Goal: Information Seeking & Learning: Learn about a topic

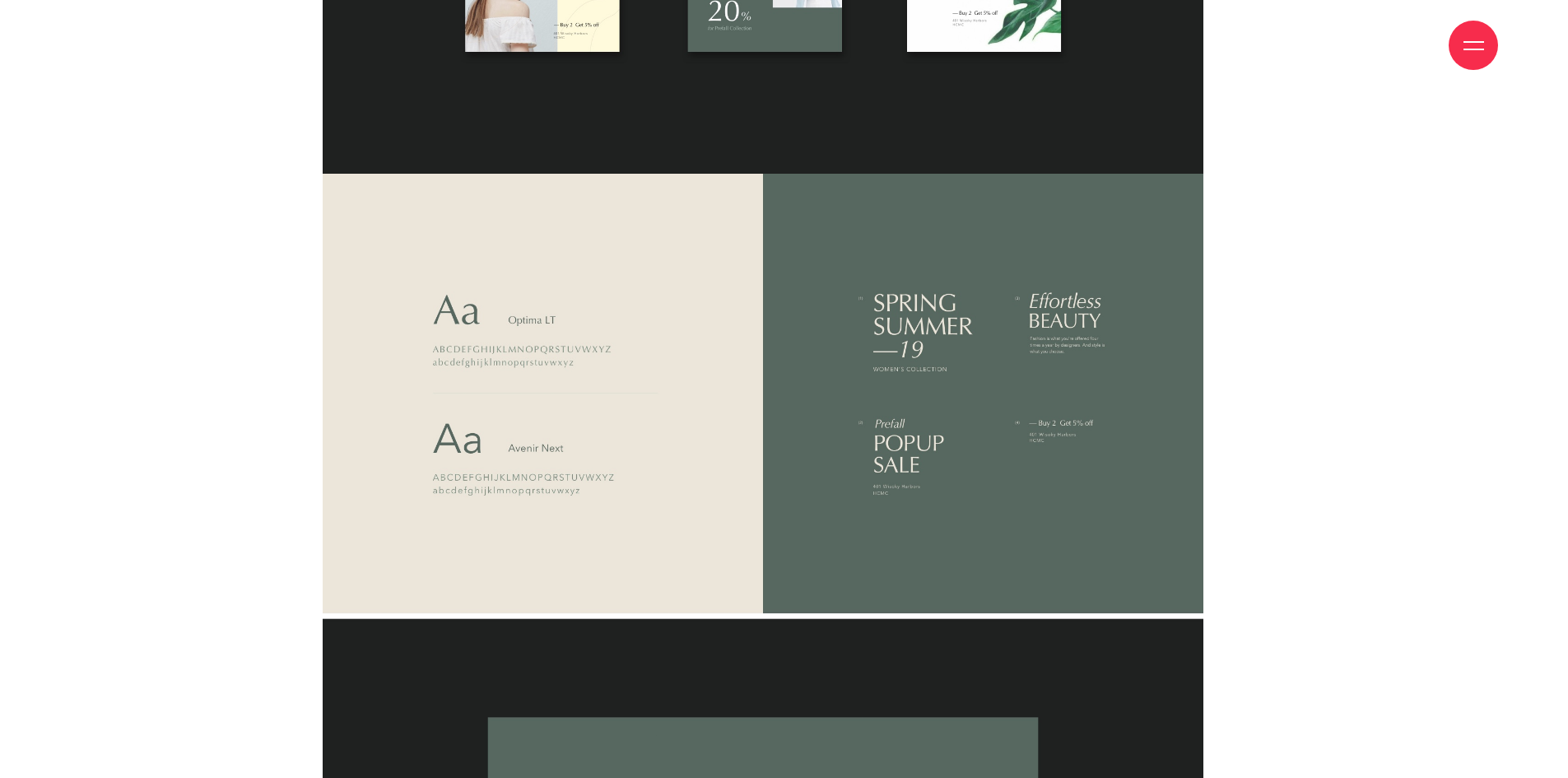
scroll to position [7575, 0]
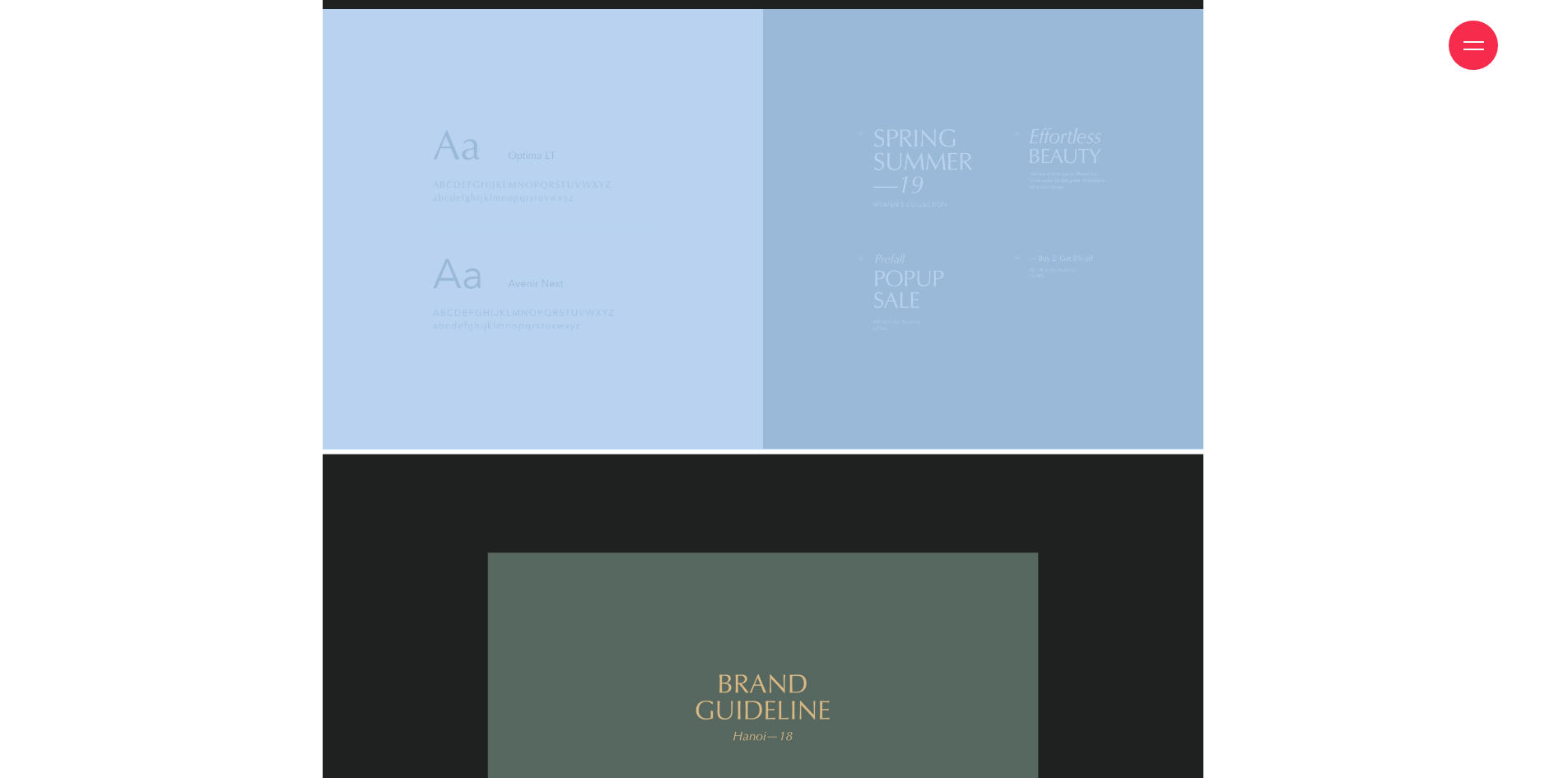
drag, startPoint x: 1262, startPoint y: 110, endPoint x: 389, endPoint y: 233, distance: 882.2
click at [390, 233] on div at bounding box center [784, 229] width 980 height 440
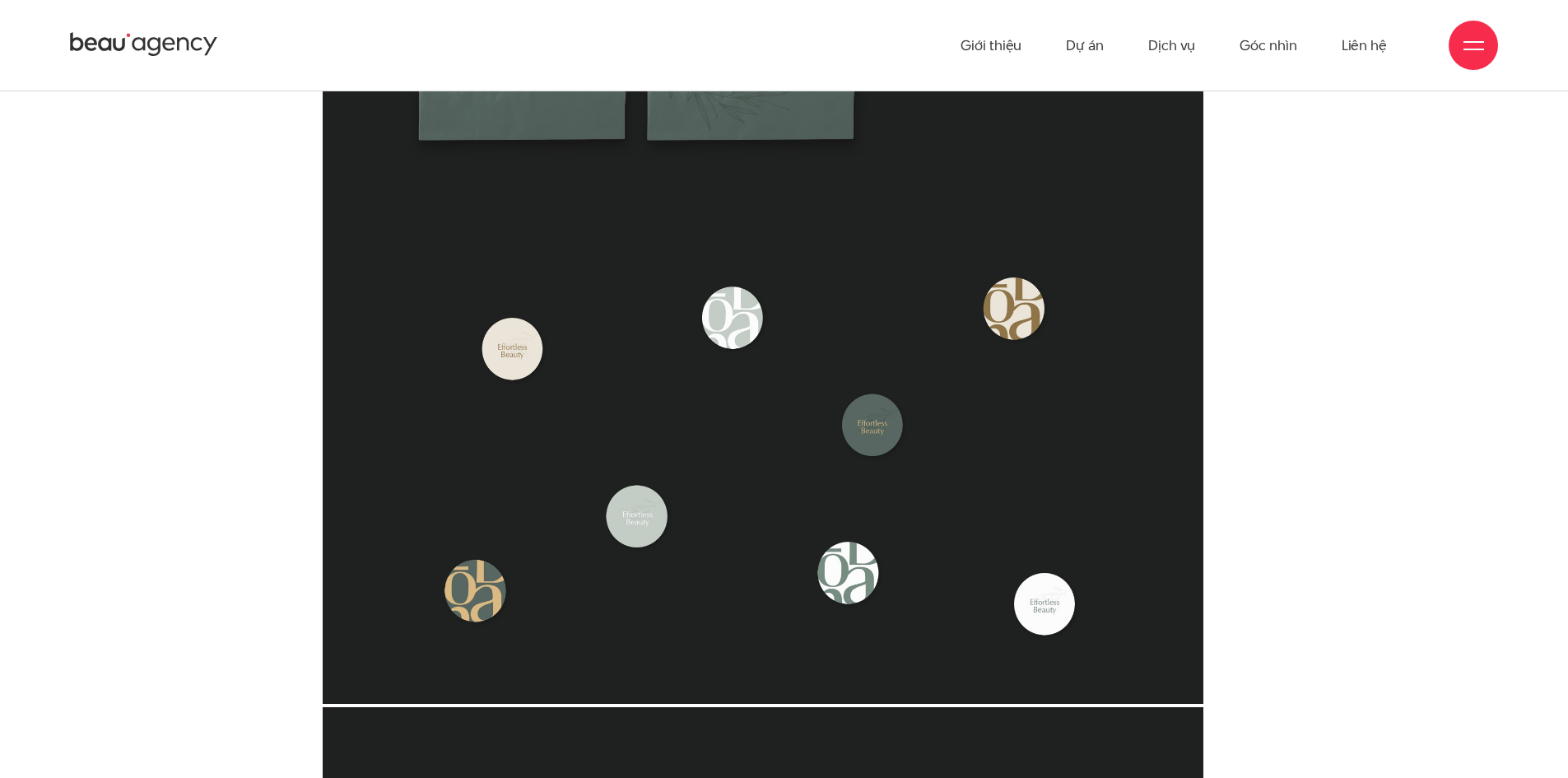
scroll to position [4364, 0]
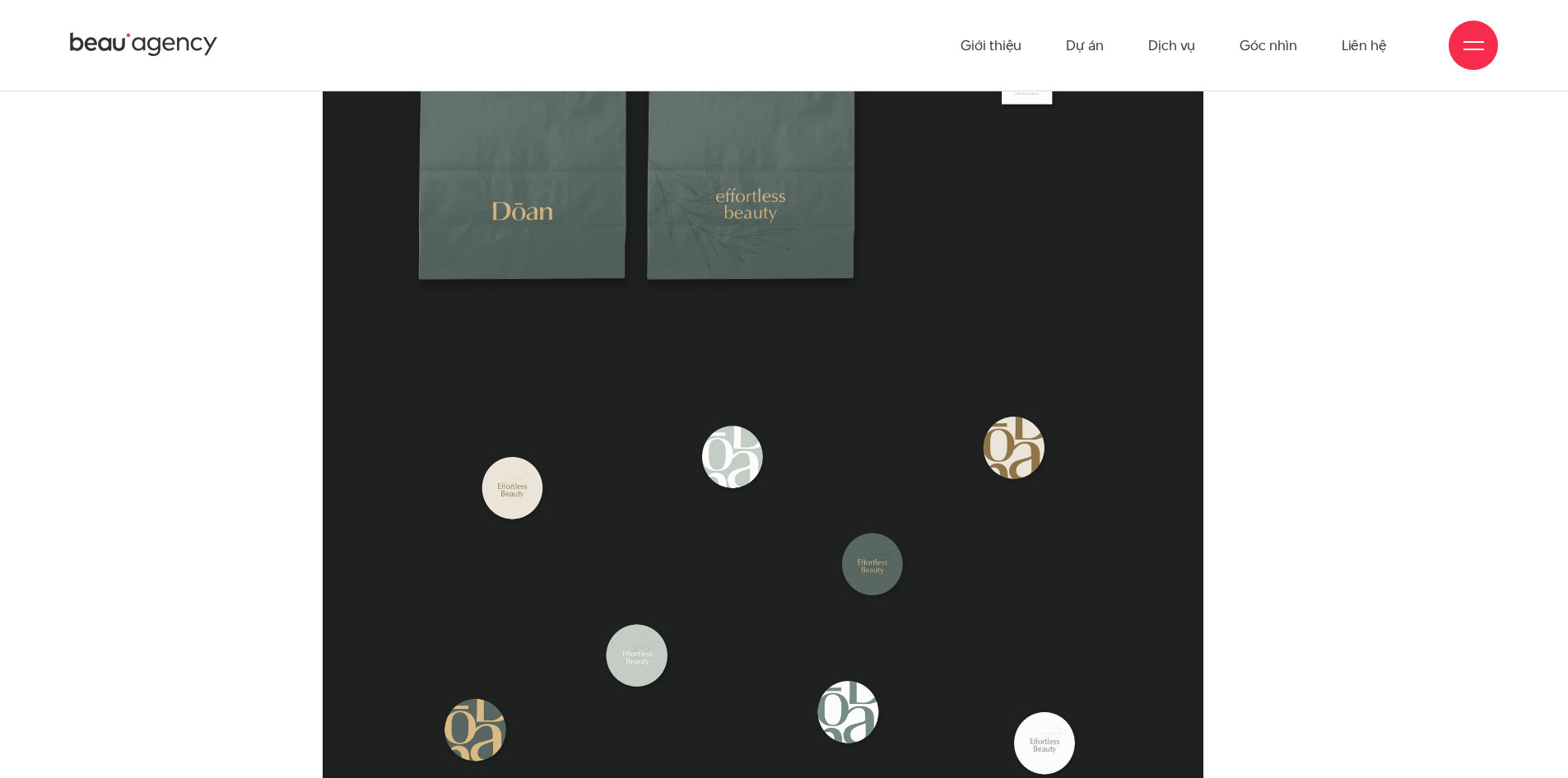
click at [162, 59] on icon at bounding box center [144, 44] width 148 height 29
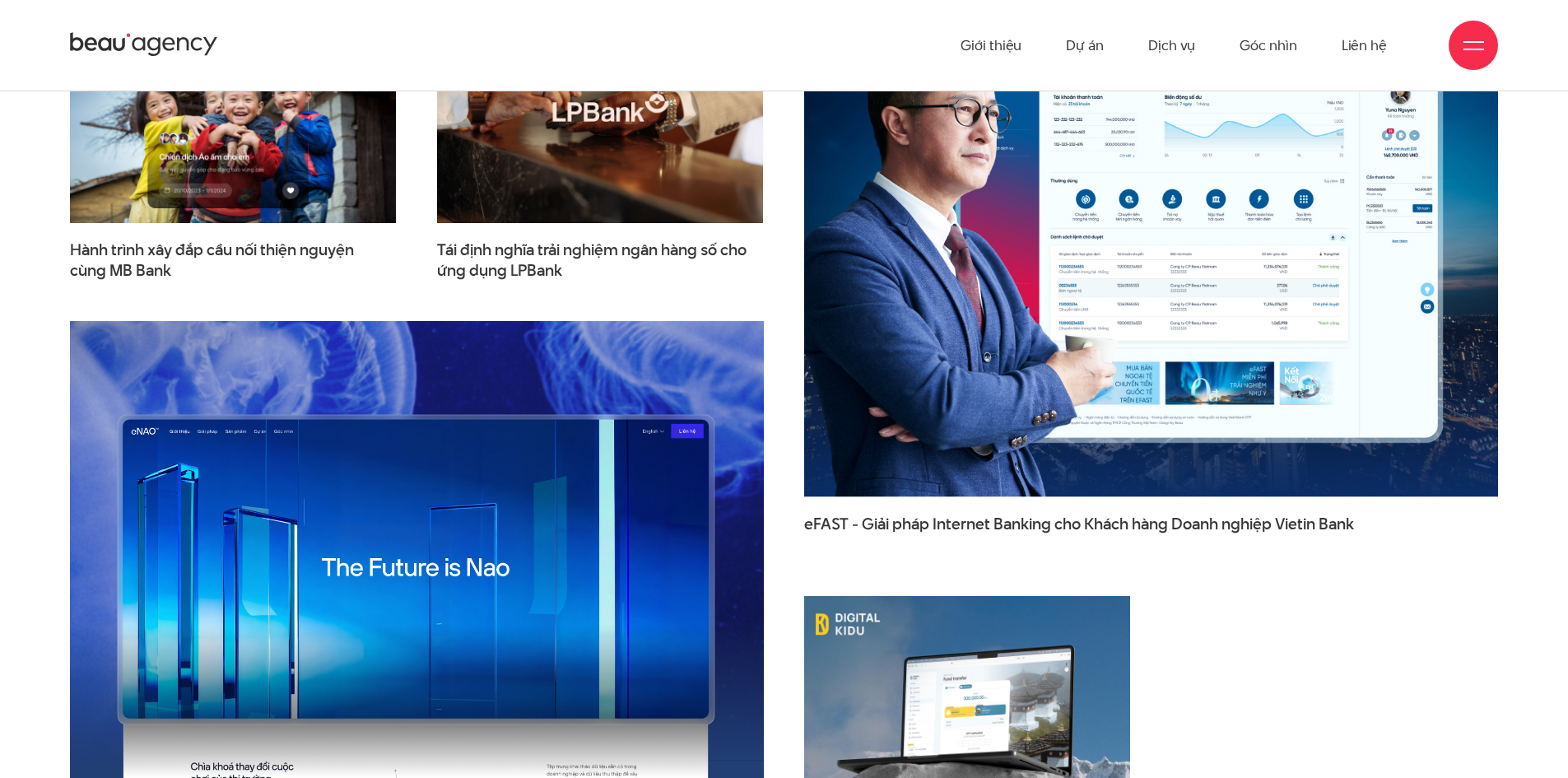
scroll to position [2552, 0]
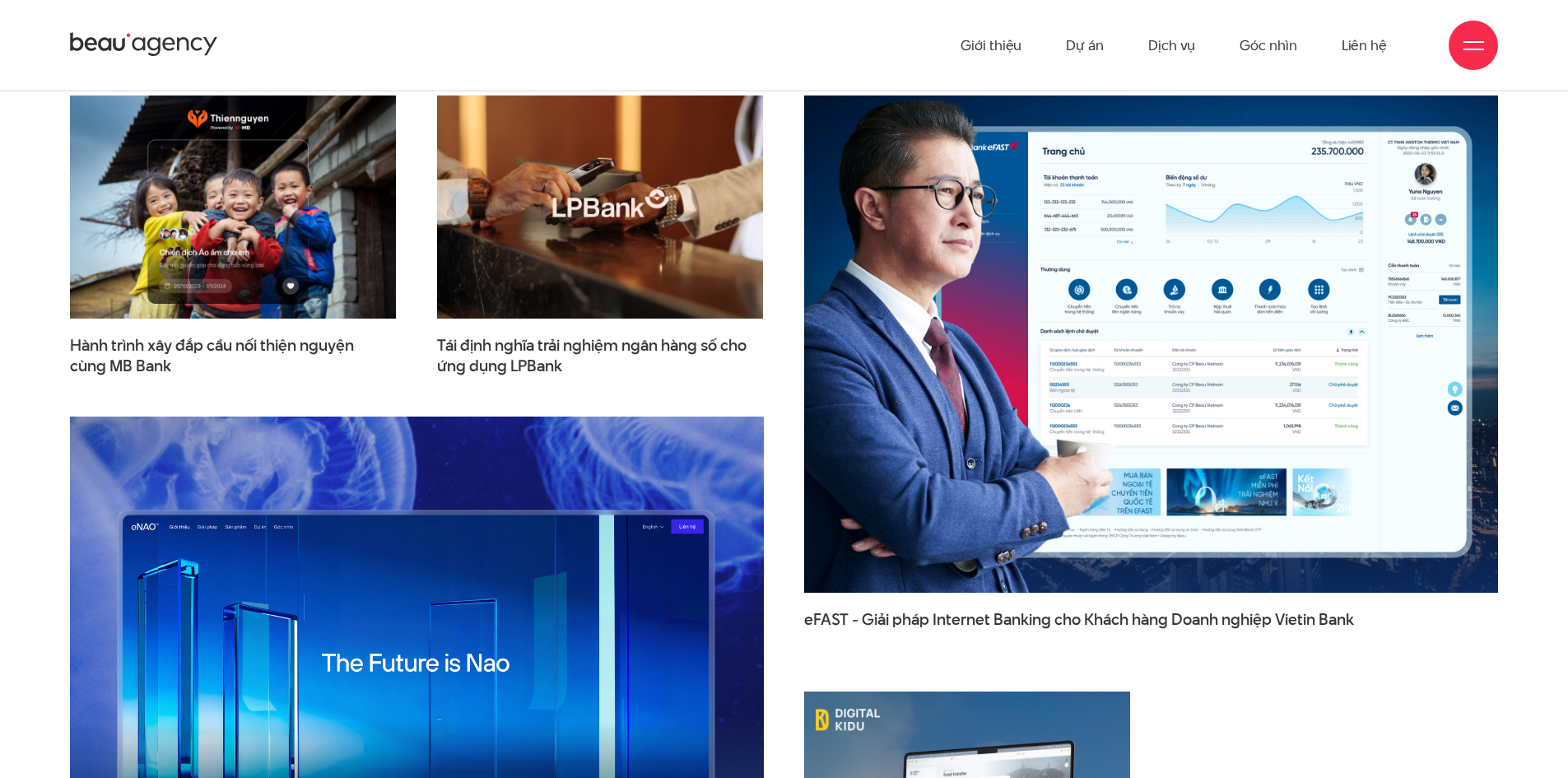
click at [1163, 249] on img at bounding box center [1151, 344] width 763 height 547
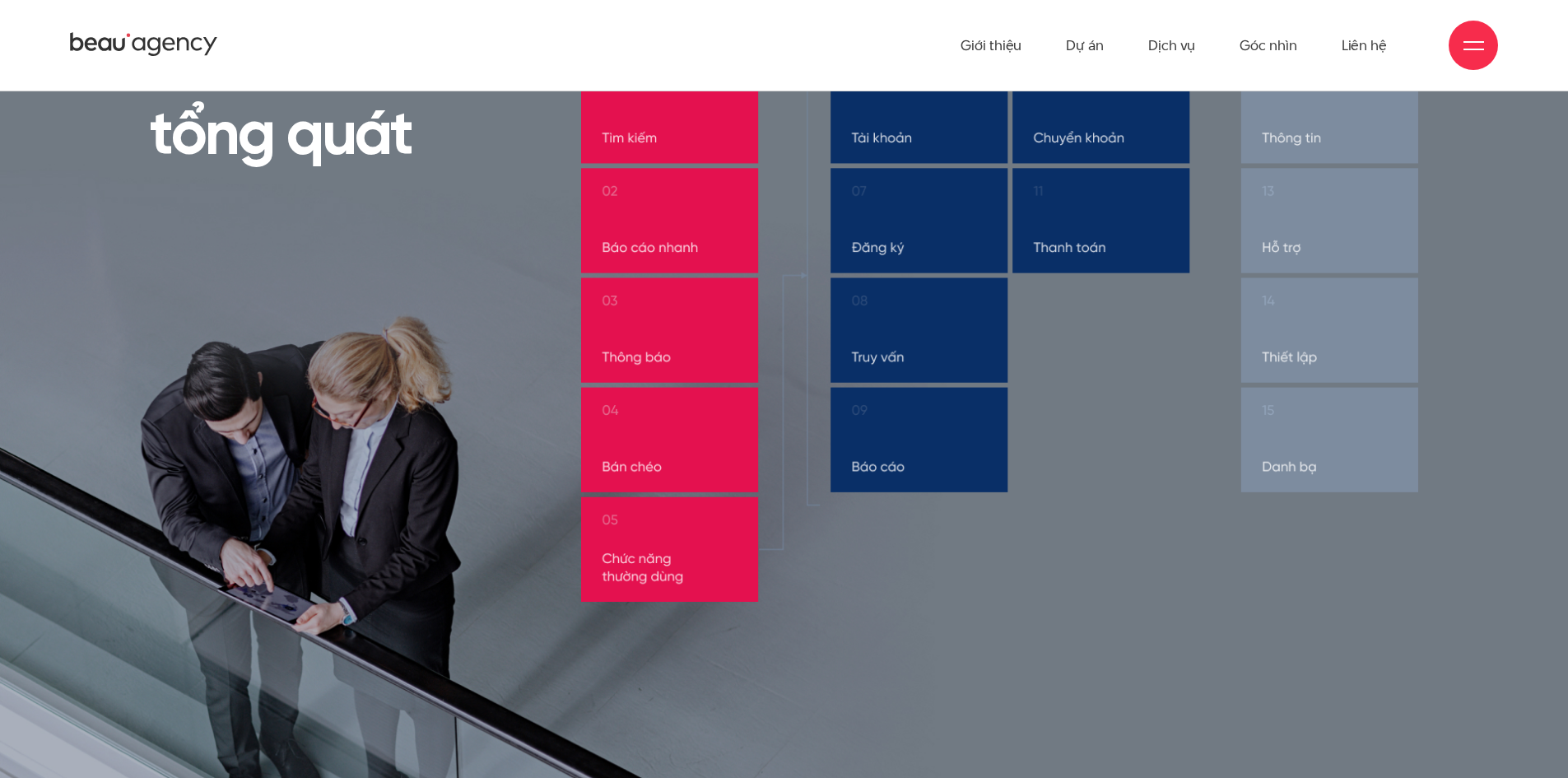
scroll to position [8480, 0]
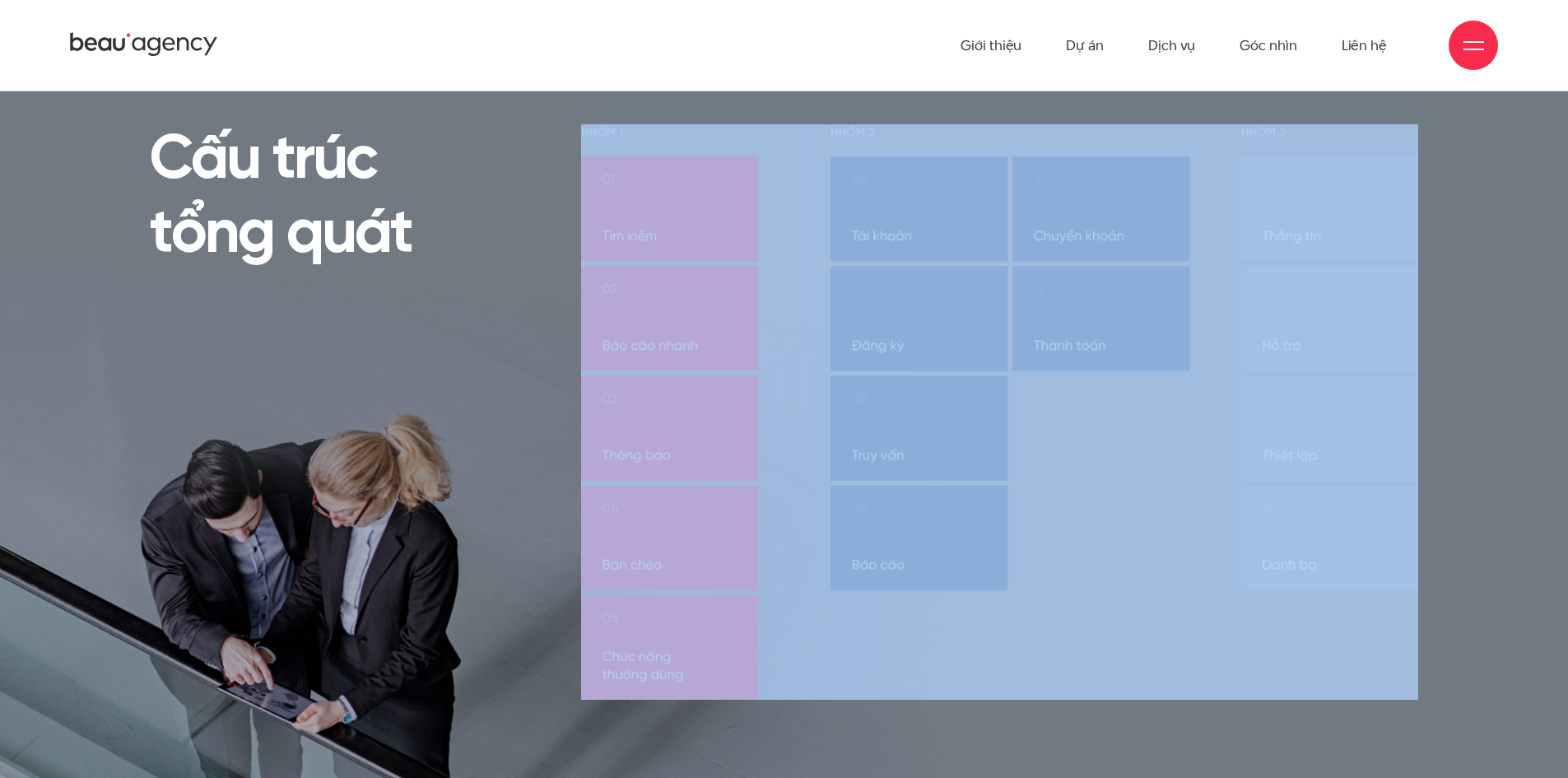
drag, startPoint x: 530, startPoint y: 159, endPoint x: 1280, endPoint y: 330, distance: 769.4
click at [1280, 329] on div "Cấu trúc tổng quát" at bounding box center [784, 412] width 1294 height 576
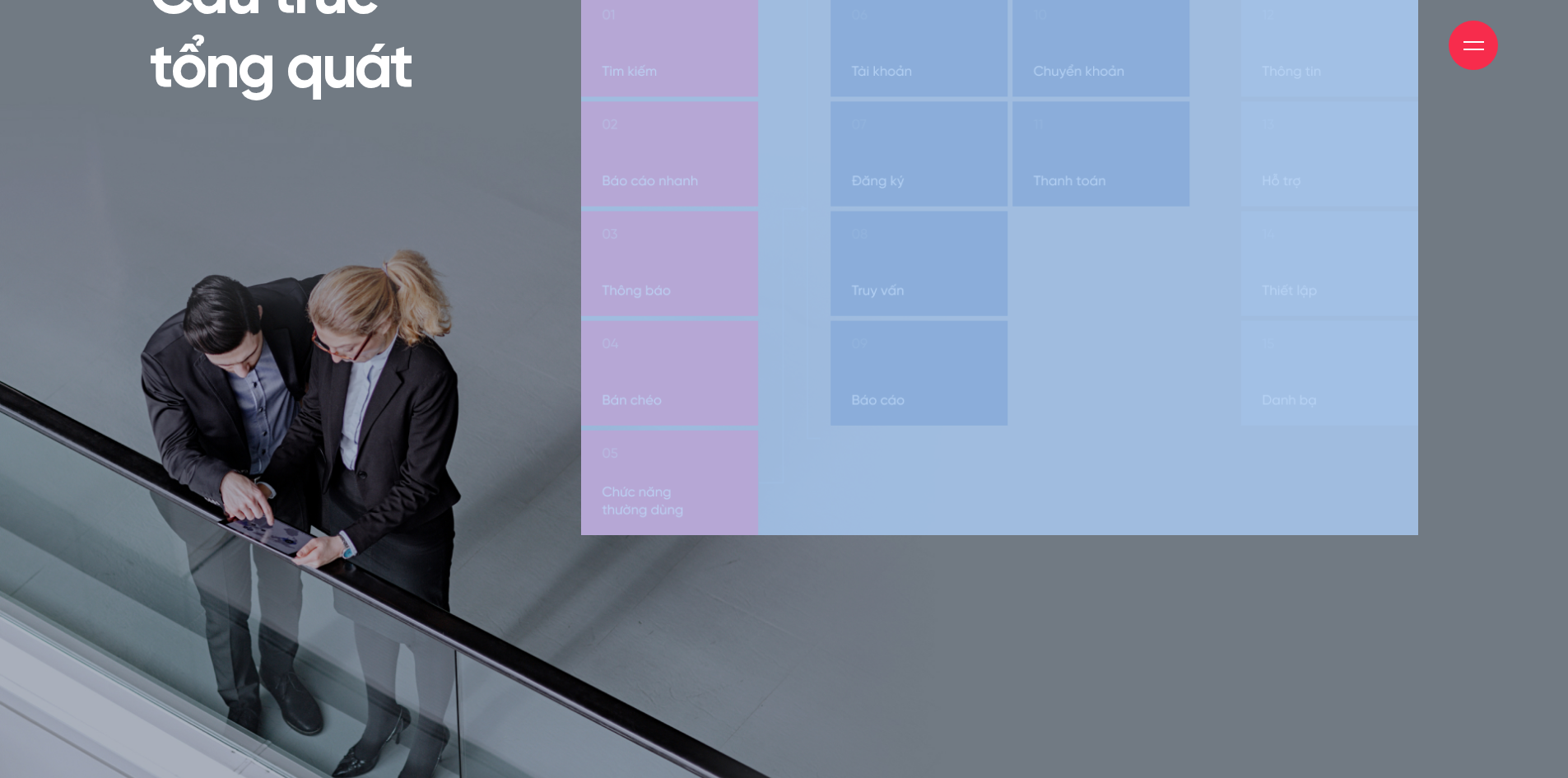
click at [1382, 263] on img at bounding box center [1000, 248] width 838 height 576
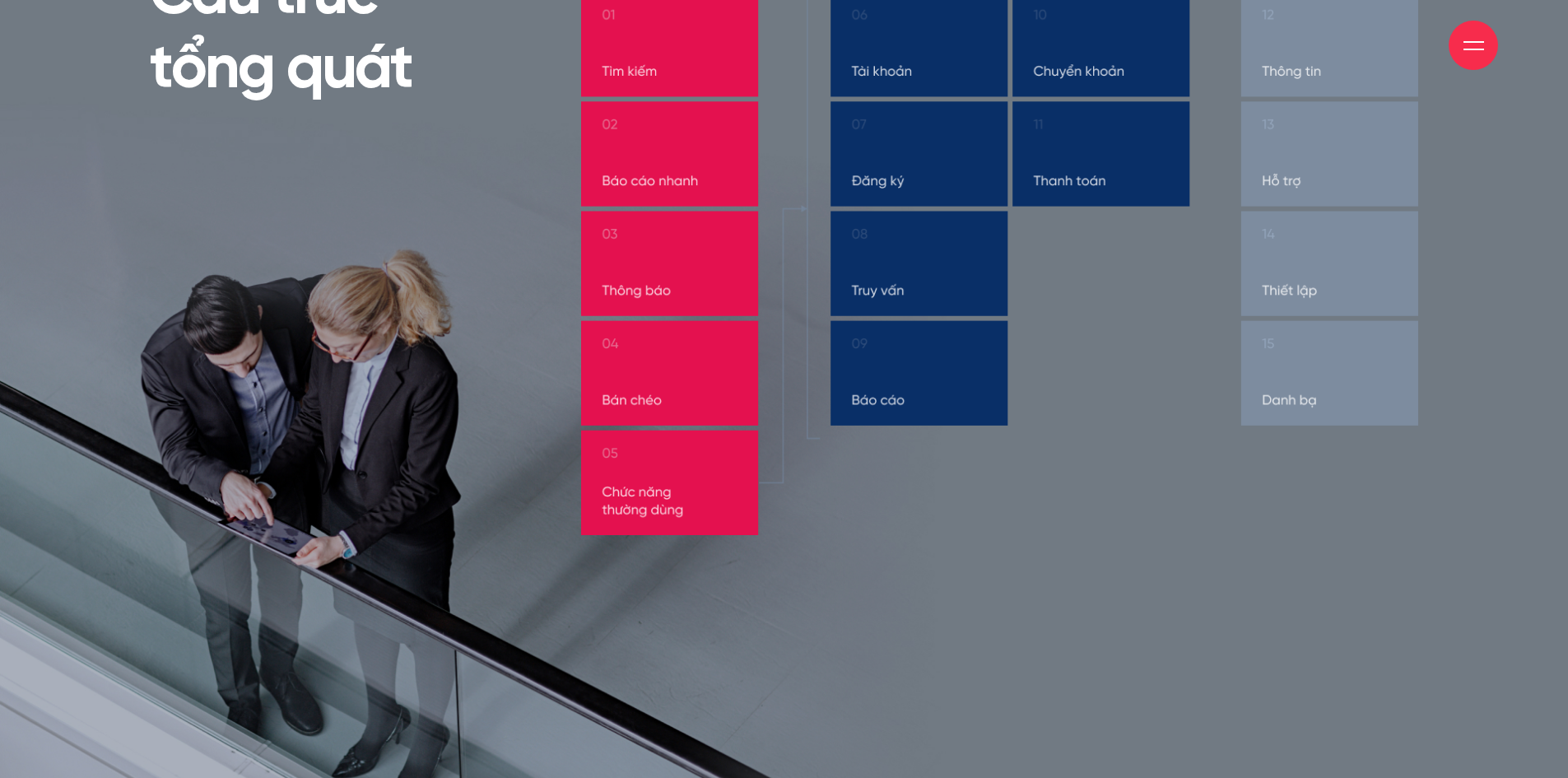
click at [1439, 249] on div at bounding box center [784, 295] width 1568 height 1082
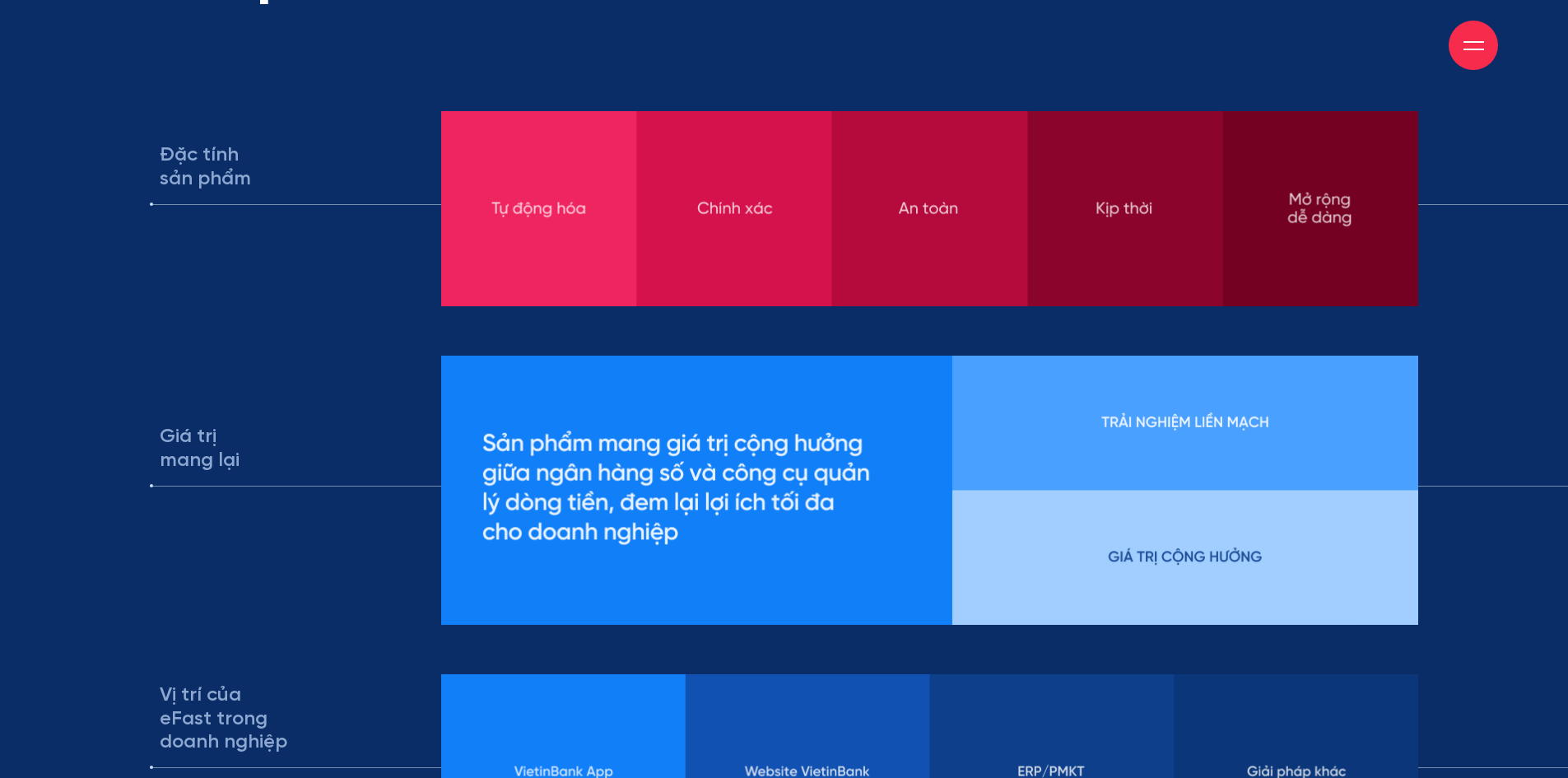
scroll to position [10045, 0]
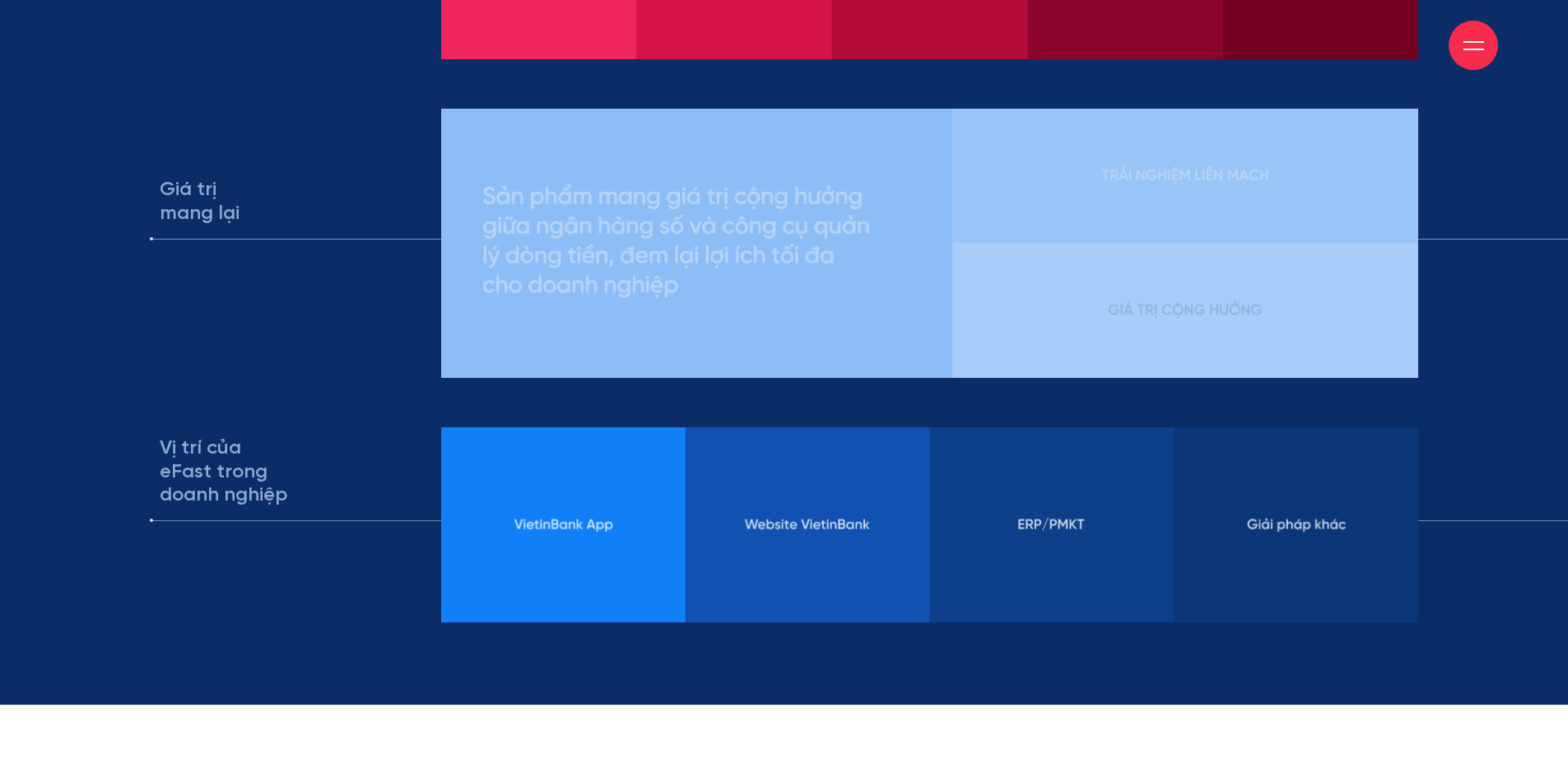
drag, startPoint x: 453, startPoint y: 168, endPoint x: 852, endPoint y: 250, distance: 407.7
click at [1103, 253] on div "Giá trị mang lại" at bounding box center [785, 243] width 1270 height 269
click at [506, 295] on img at bounding box center [929, 243] width 977 height 269
click at [349, 368] on div "Giá trị mang lại" at bounding box center [785, 243] width 1270 height 269
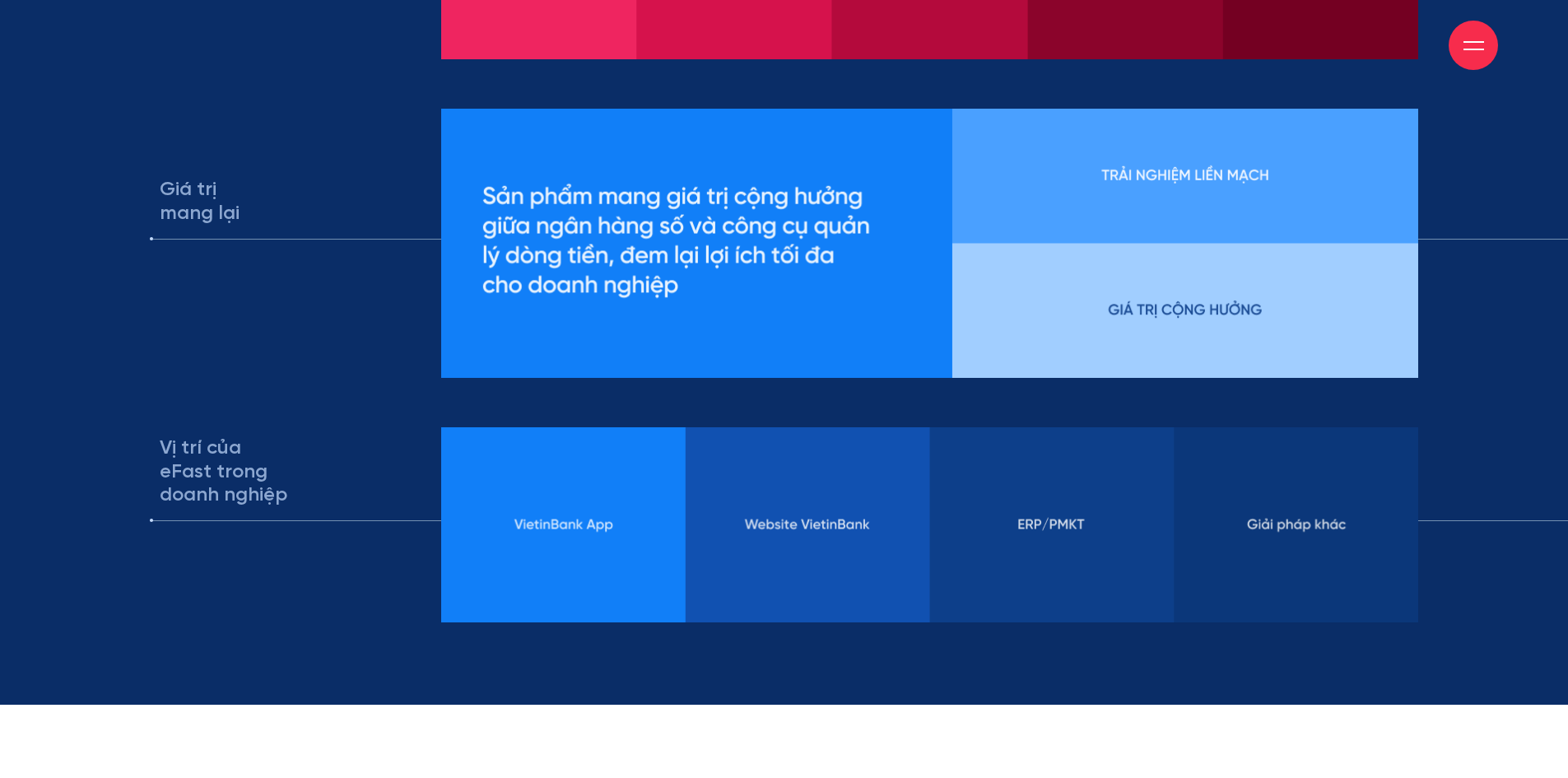
drag, startPoint x: 96, startPoint y: 203, endPoint x: 294, endPoint y: 273, distance: 210.4
click at [294, 273] on section "Định vị sản phẩm Đặc tính sản phẩm Giá trị mang lại Vị trí của eFast trong doan…" at bounding box center [784, 70] width 1568 height 1269
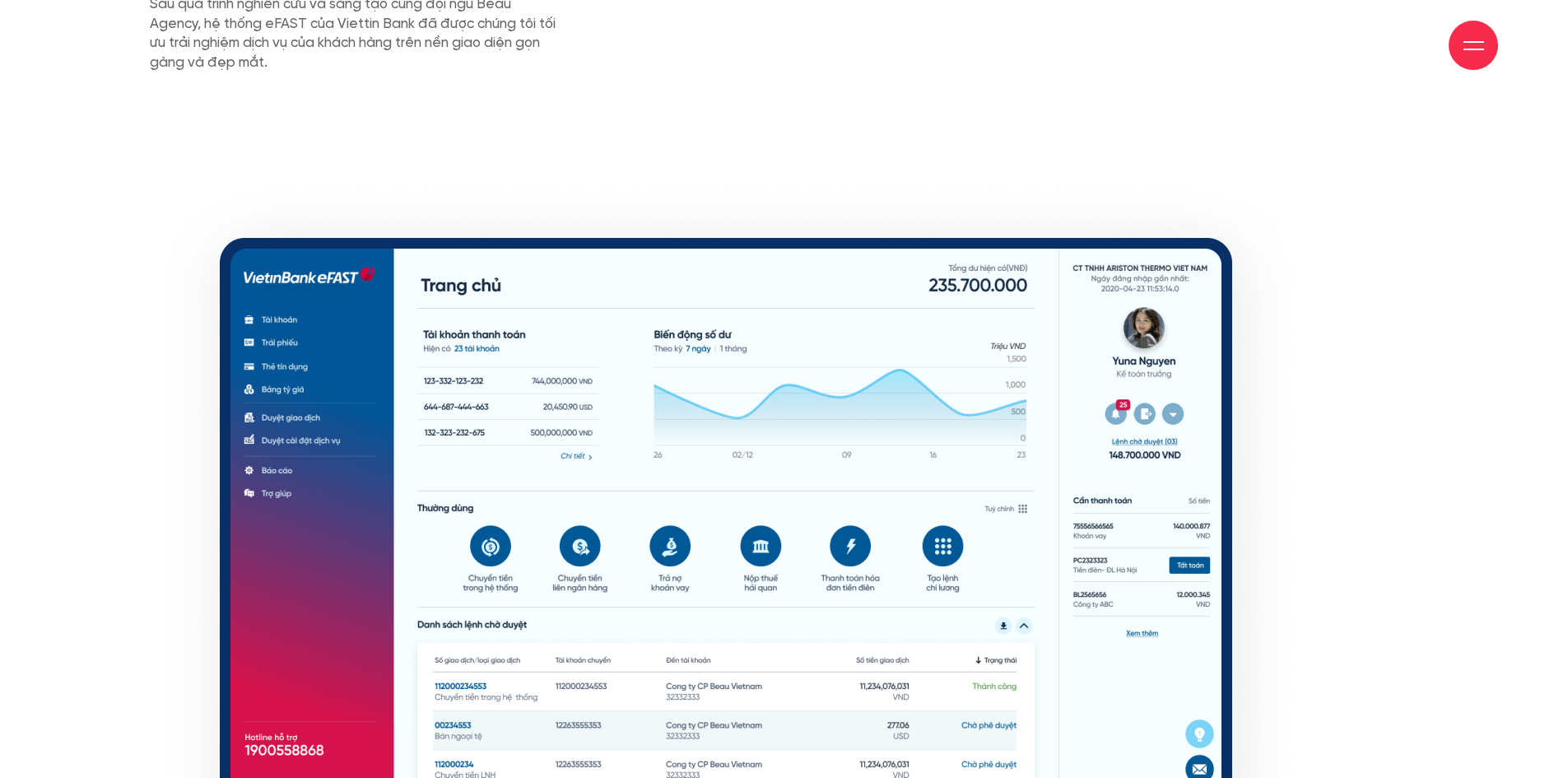
scroll to position [11033, 0]
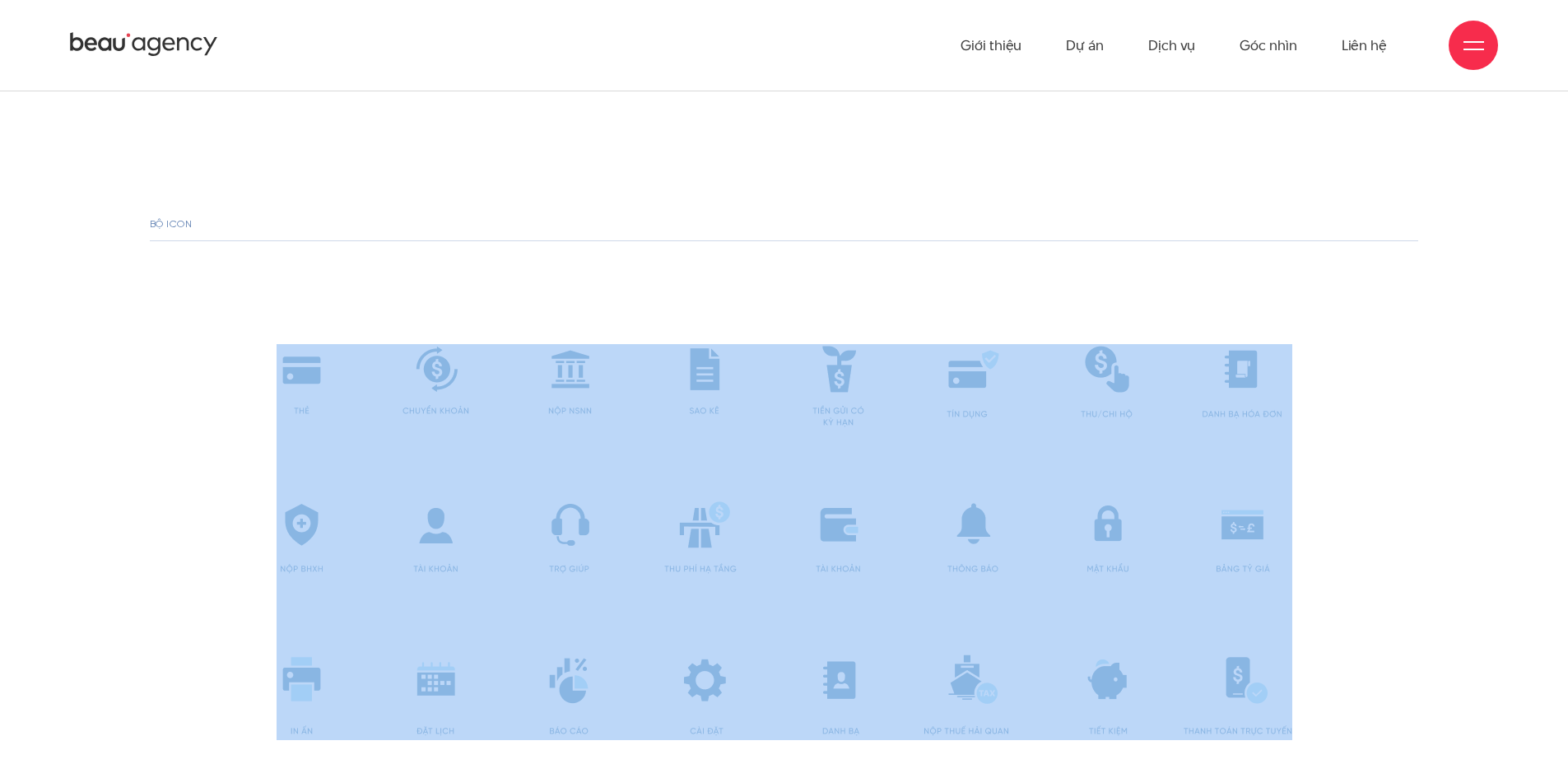
drag, startPoint x: 482, startPoint y: 380, endPoint x: 1153, endPoint y: 501, distance: 682.7
click at [1159, 501] on div "Bộ icon" at bounding box center [785, 479] width 1270 height 521
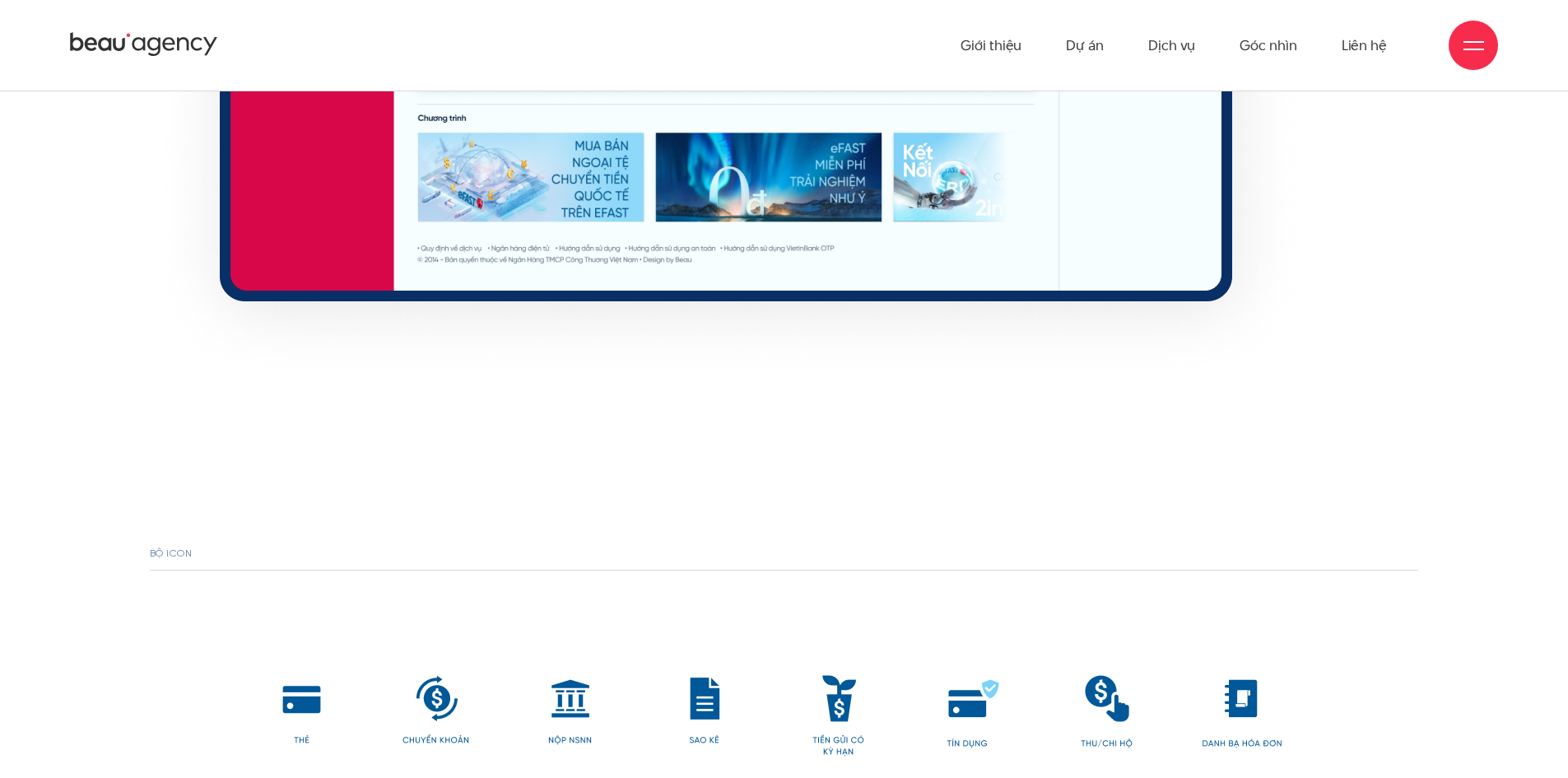
click at [431, 549] on h4 "Bộ icon" at bounding box center [785, 559] width 1270 height 22
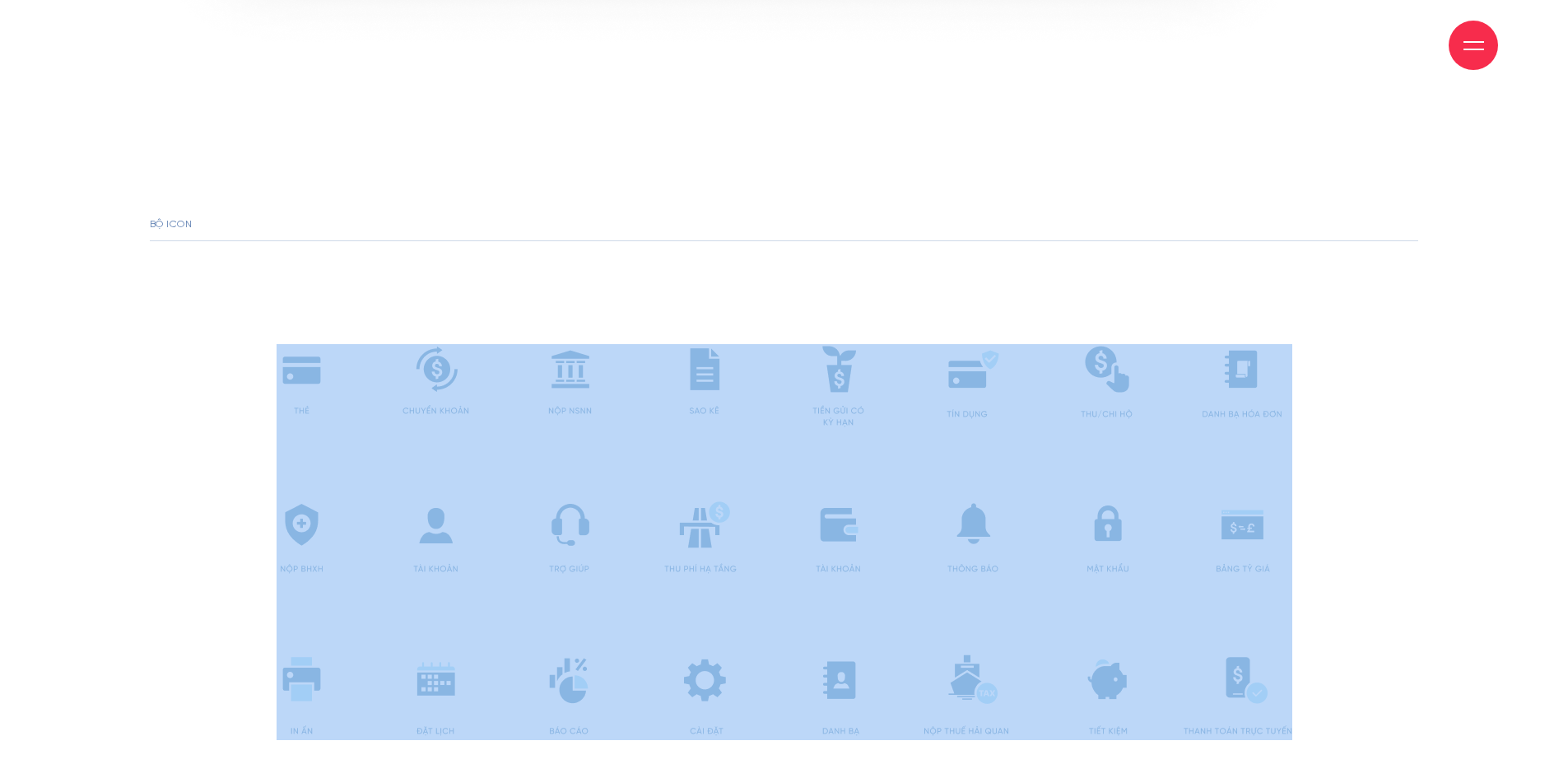
drag, startPoint x: 58, startPoint y: 327, endPoint x: 1303, endPoint y: 540, distance: 1263.8
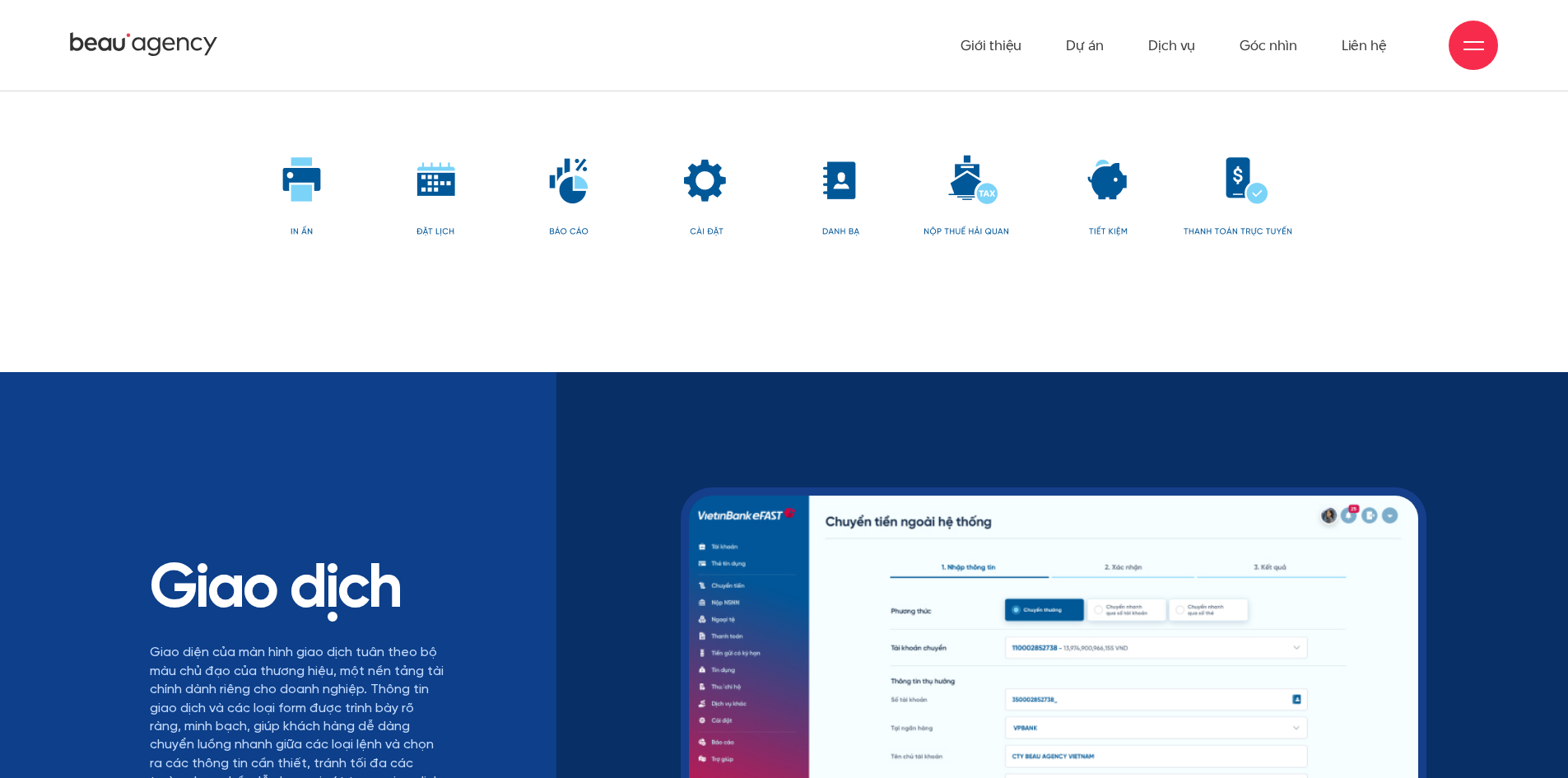
scroll to position [12515, 0]
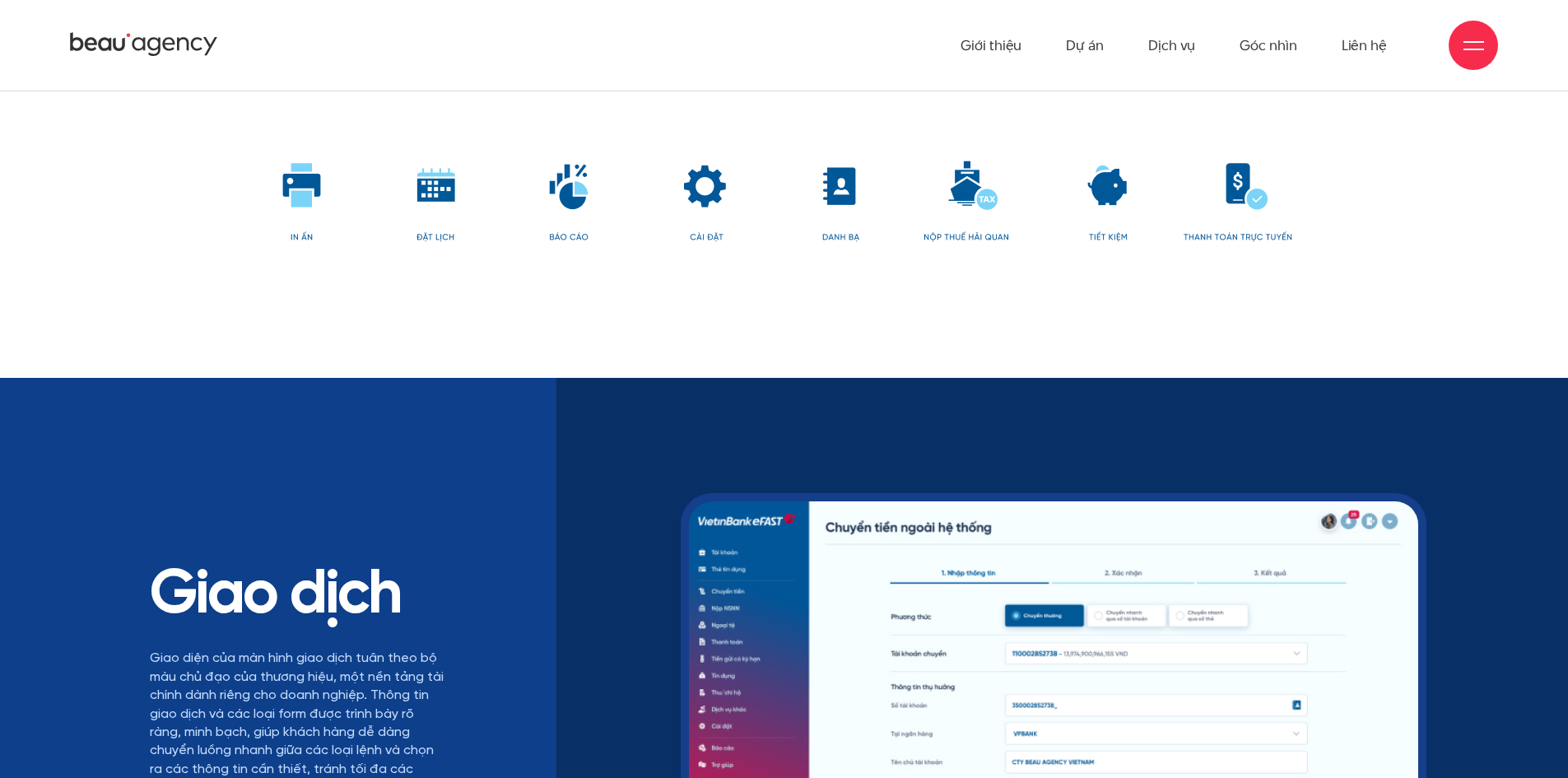
click at [580, 226] on img at bounding box center [785, 48] width 1016 height 396
click at [684, 239] on img at bounding box center [785, 48] width 1016 height 396
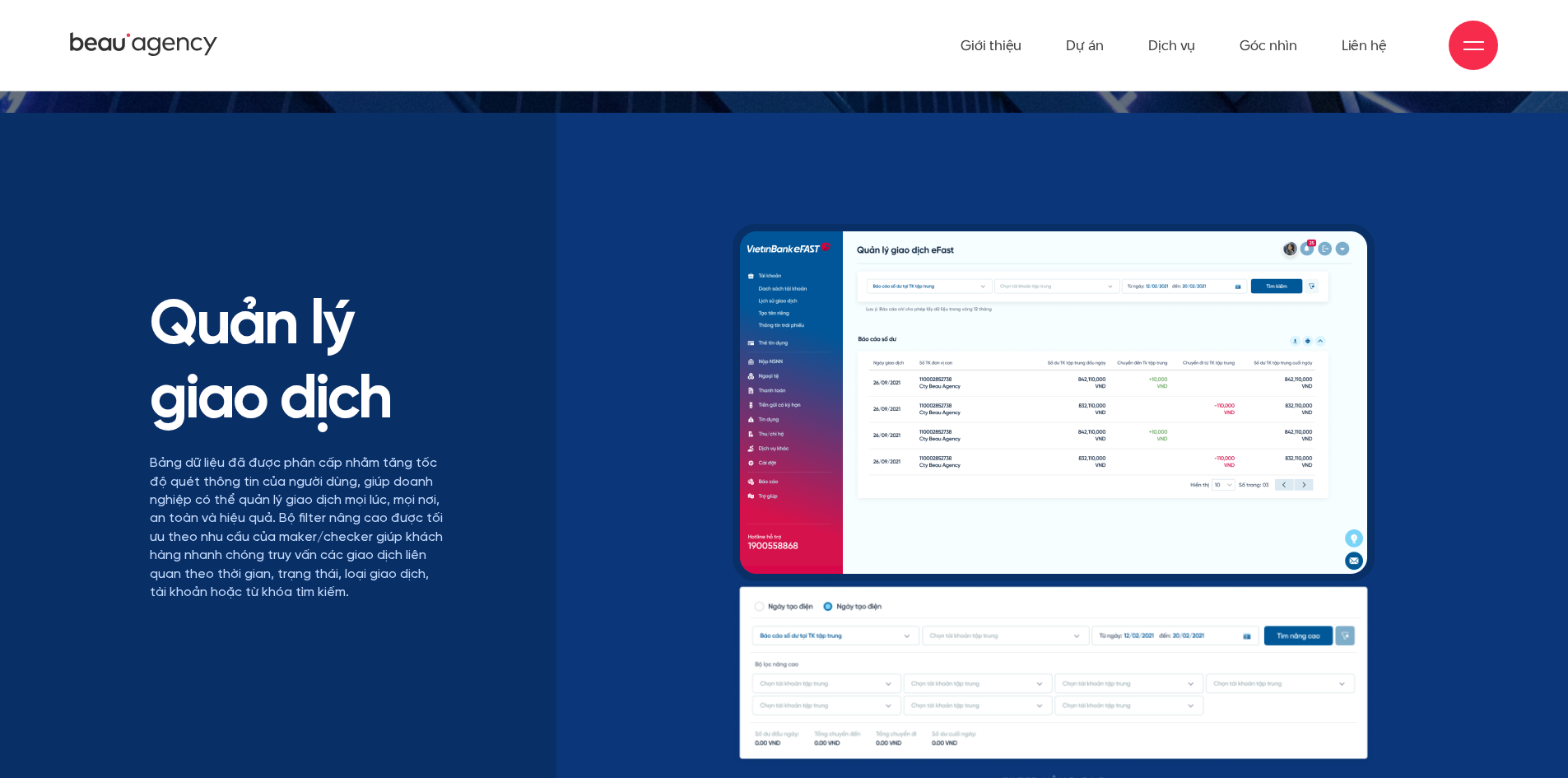
scroll to position [14326, 0]
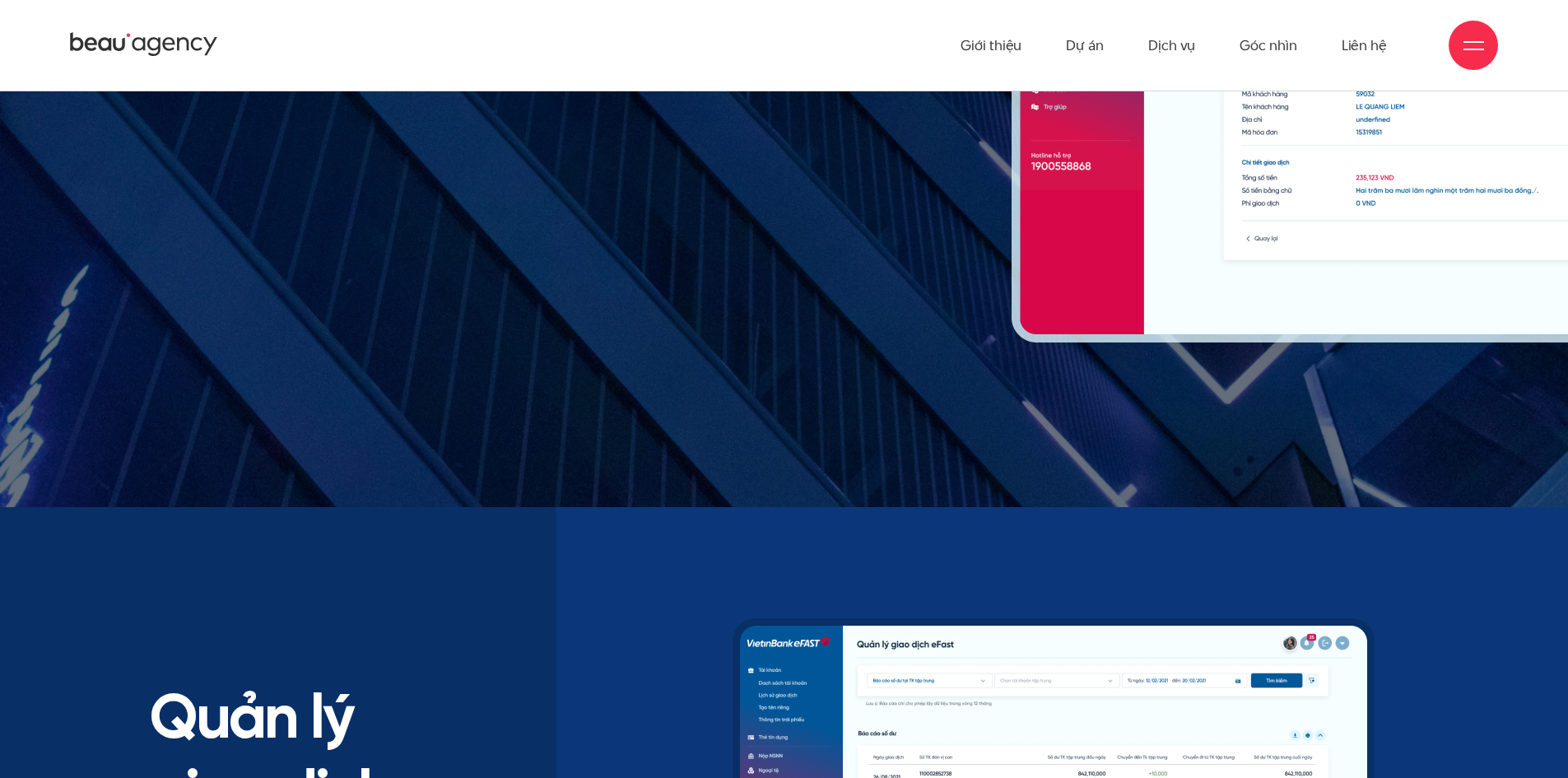
click at [1109, 40] on ul "Giới thiệu Dự án Dịch vụ Góc nhìn Liên hệ" at bounding box center [1174, 45] width 426 height 91
click at [1095, 49] on link "Dự án" at bounding box center [1085, 45] width 38 height 91
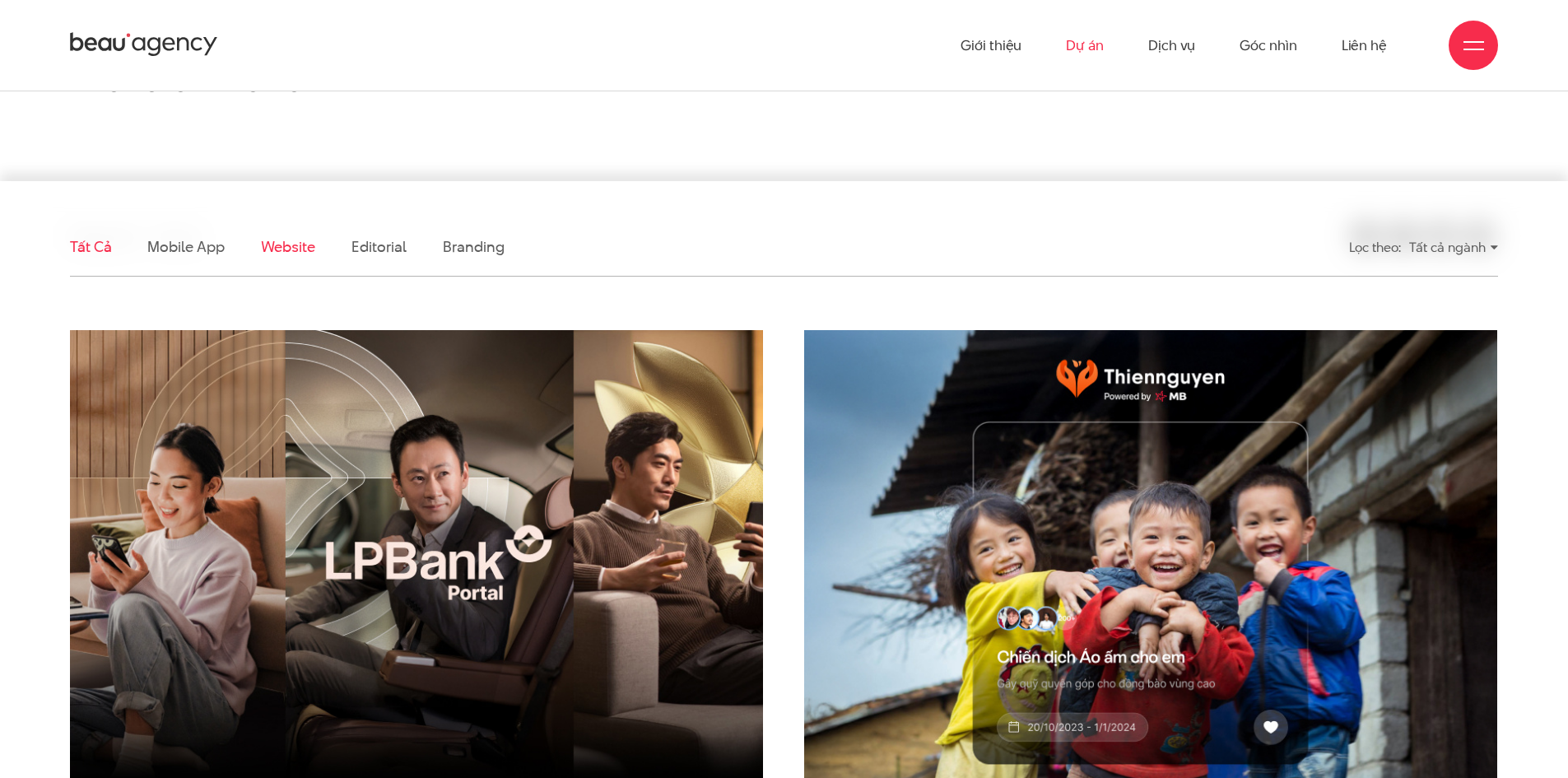
click at [307, 242] on link "Website" at bounding box center [288, 246] width 54 height 21
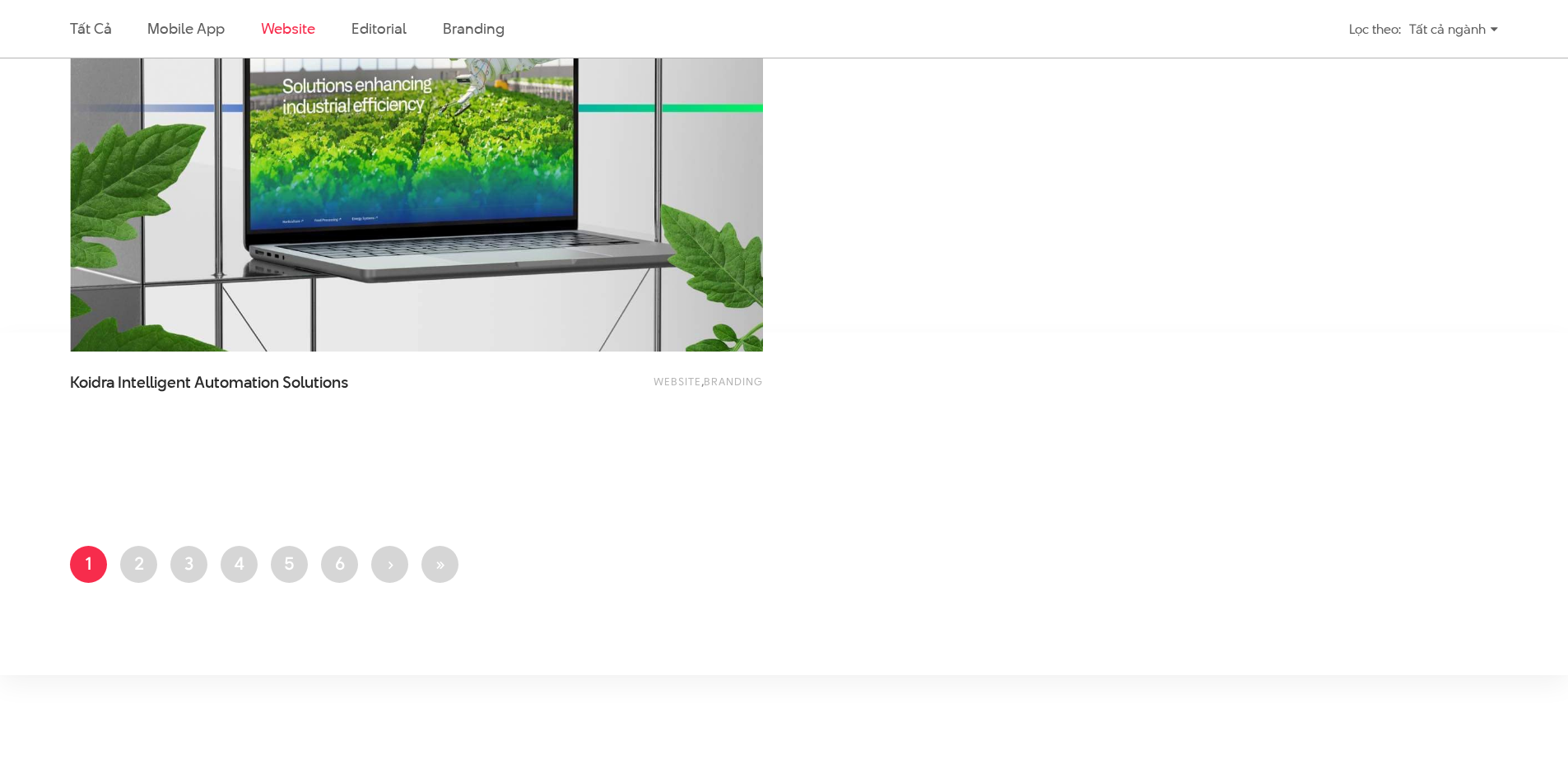
scroll to position [3265, 0]
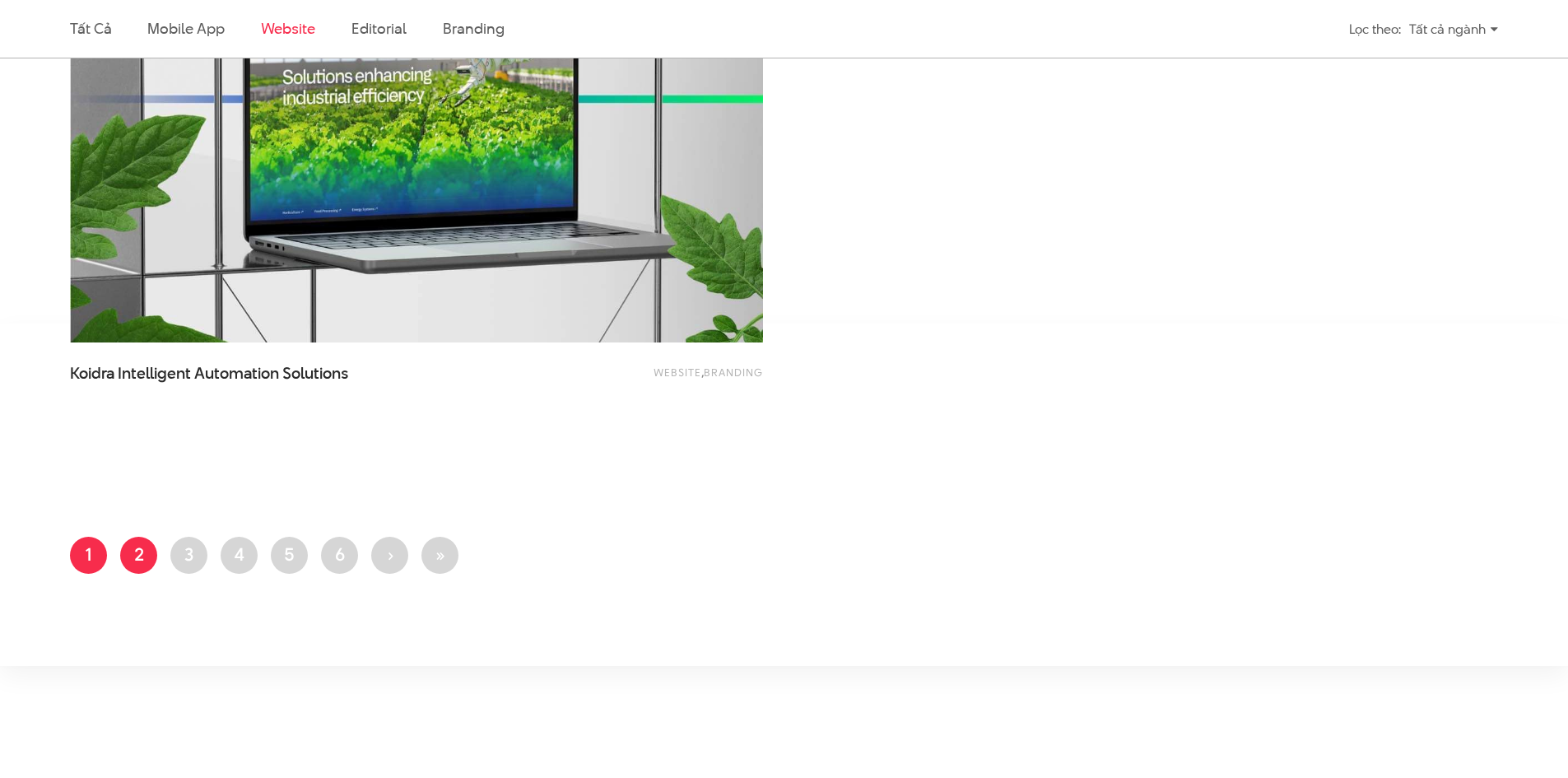
click at [143, 553] on link "Trang 2" at bounding box center [138, 555] width 37 height 37
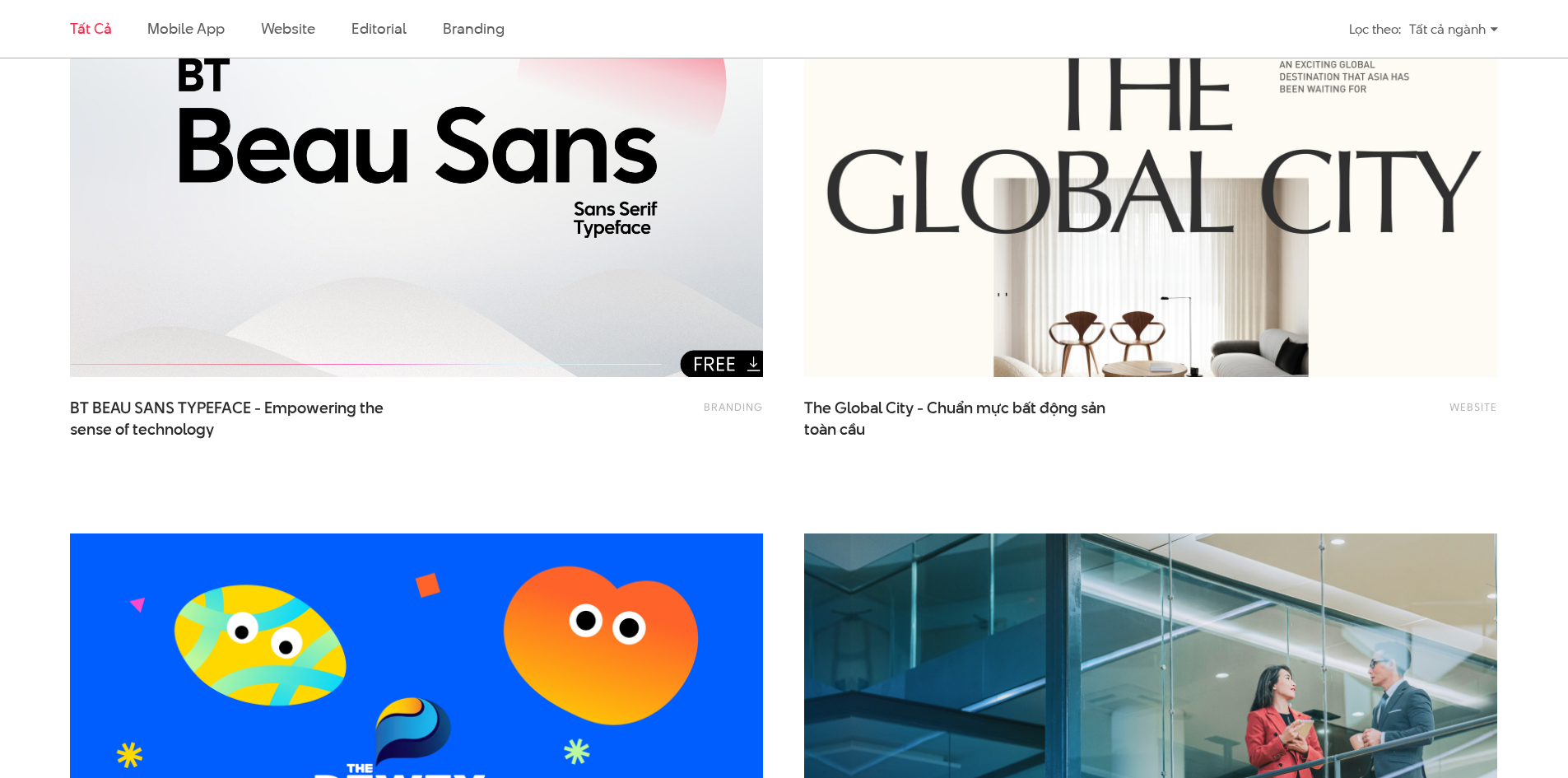
scroll to position [576, 0]
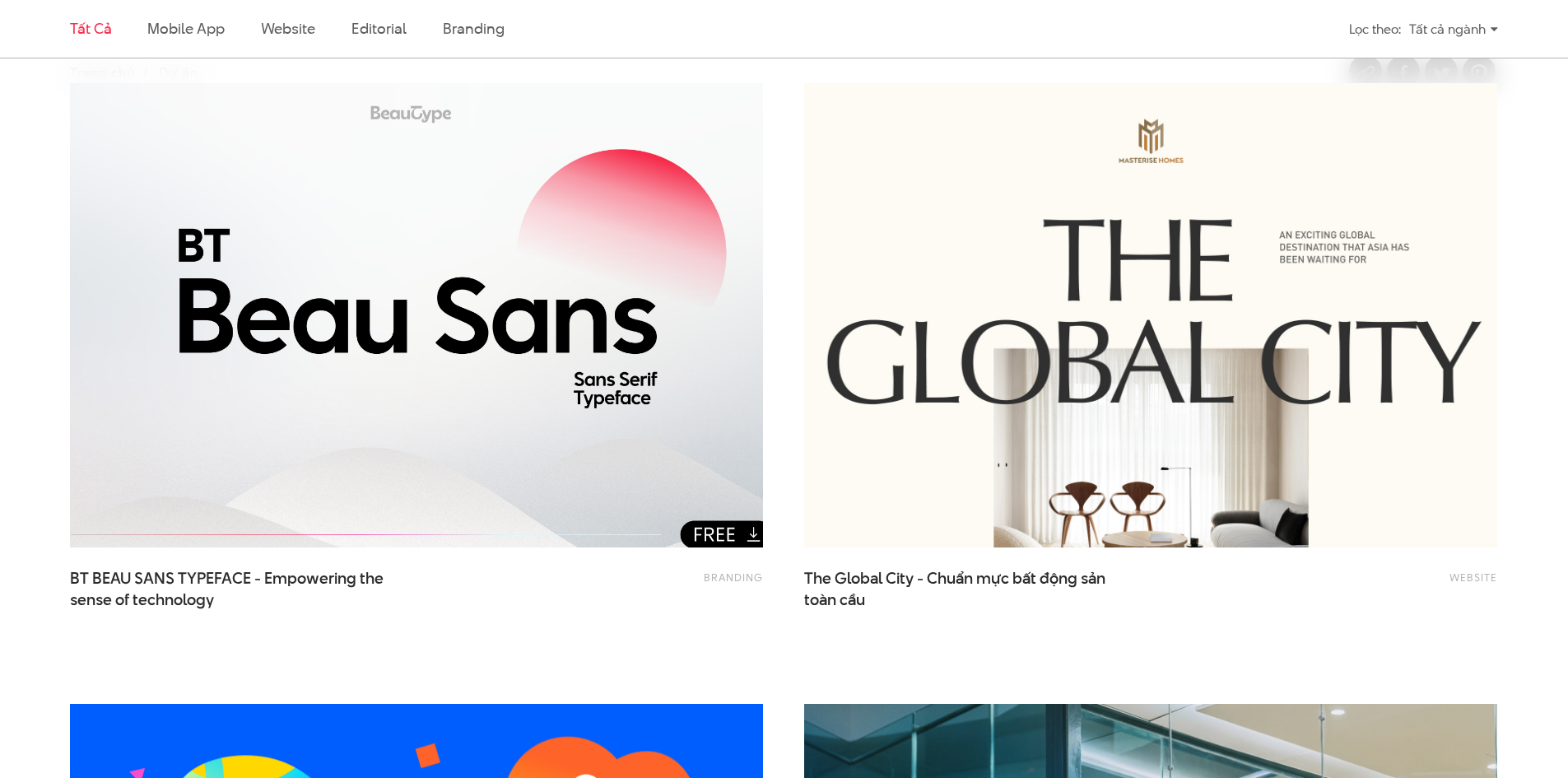
click at [517, 400] on img at bounding box center [416, 315] width 762 height 511
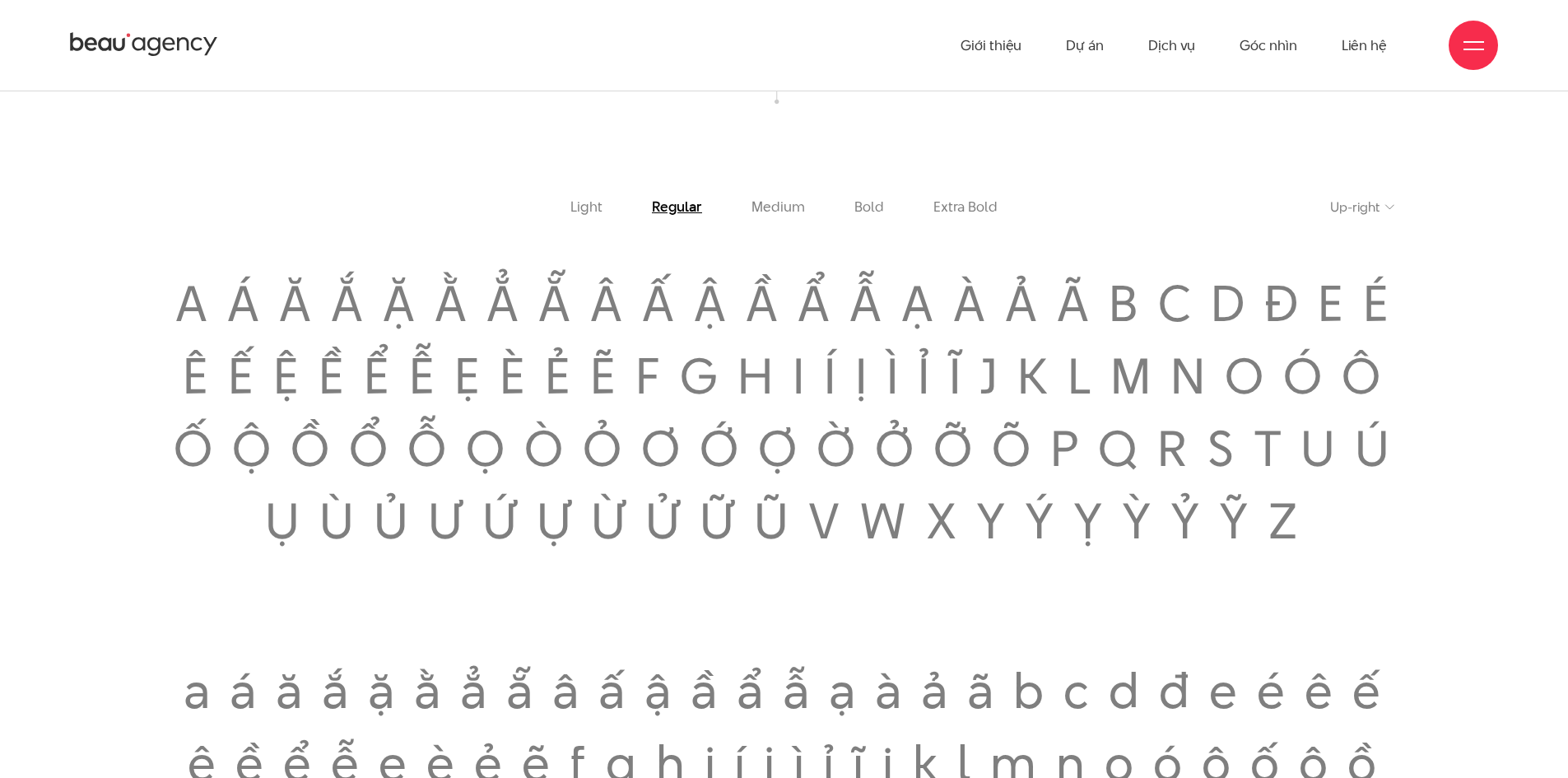
scroll to position [2388, 0]
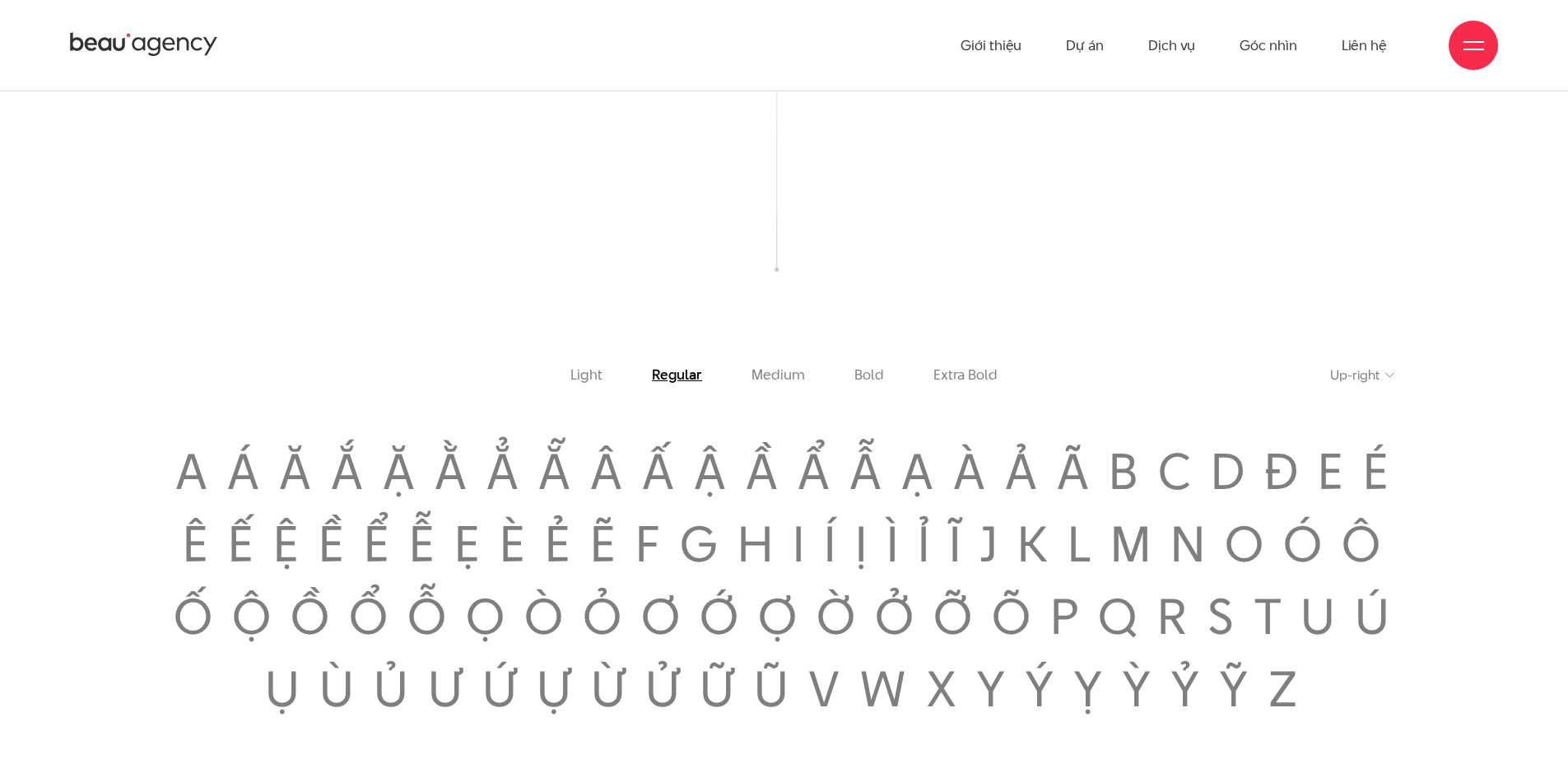
drag, startPoint x: 572, startPoint y: 363, endPoint x: 658, endPoint y: 360, distance: 85.7
click at [655, 360] on div "BỘ KÝ TỰ HỖ TRỢ NHIỀU NGÔN NGỮ LATIN [DATE] chứng kiến sự chuyển mình mạnh mẽ c…" at bounding box center [784, 751] width 1475 height 1746
drag, startPoint x: 747, startPoint y: 370, endPoint x: 957, endPoint y: 373, distance: 210.0
click at [957, 373] on div "BỘ KÝ TỰ HỖ TRỢ NHIỀU NGÔN NGỮ LATIN [DATE] chứng kiến sự chuyển mình mạnh mẽ c…" at bounding box center [784, 751] width 1475 height 1746
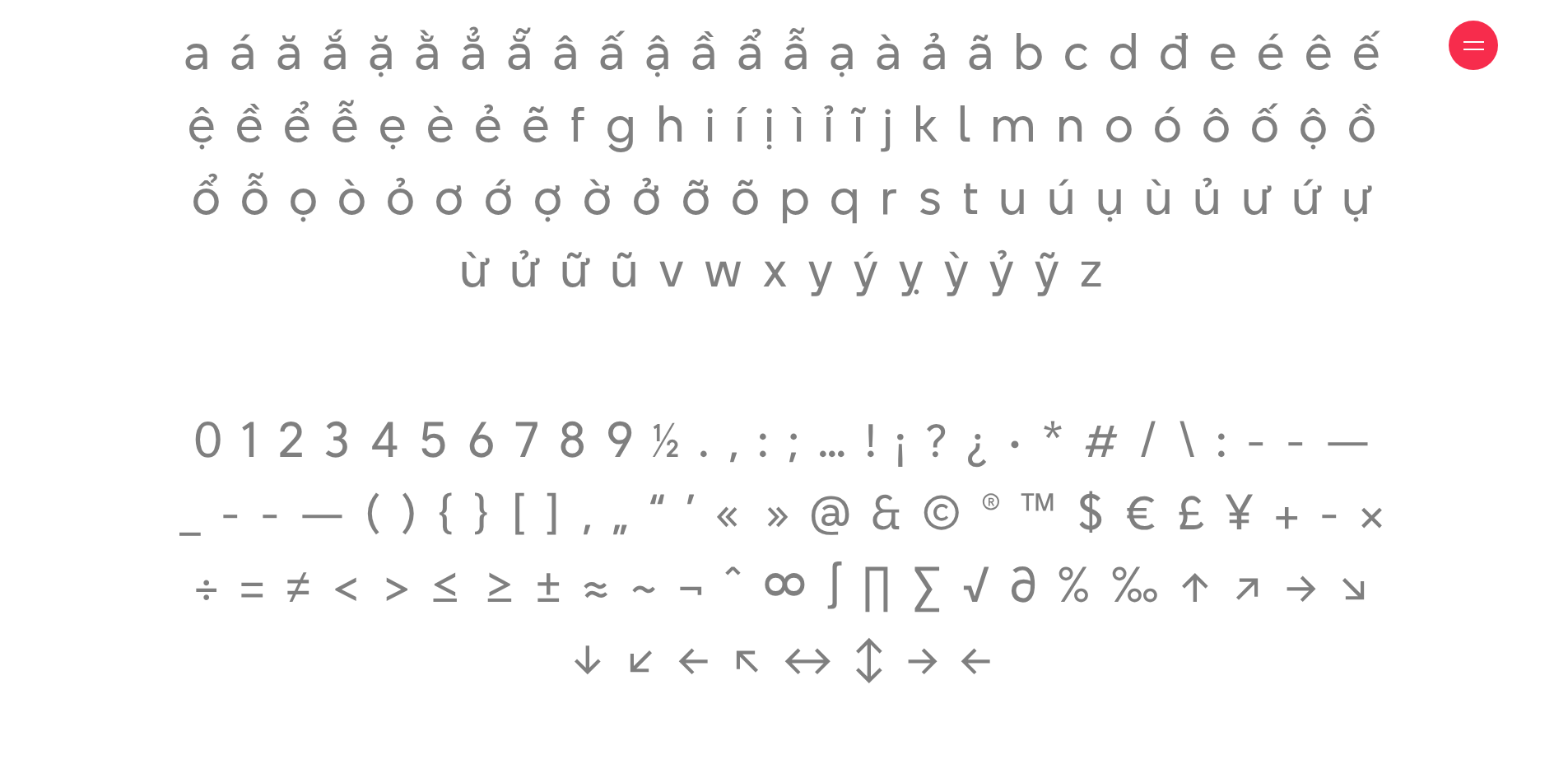
scroll to position [2964, 0]
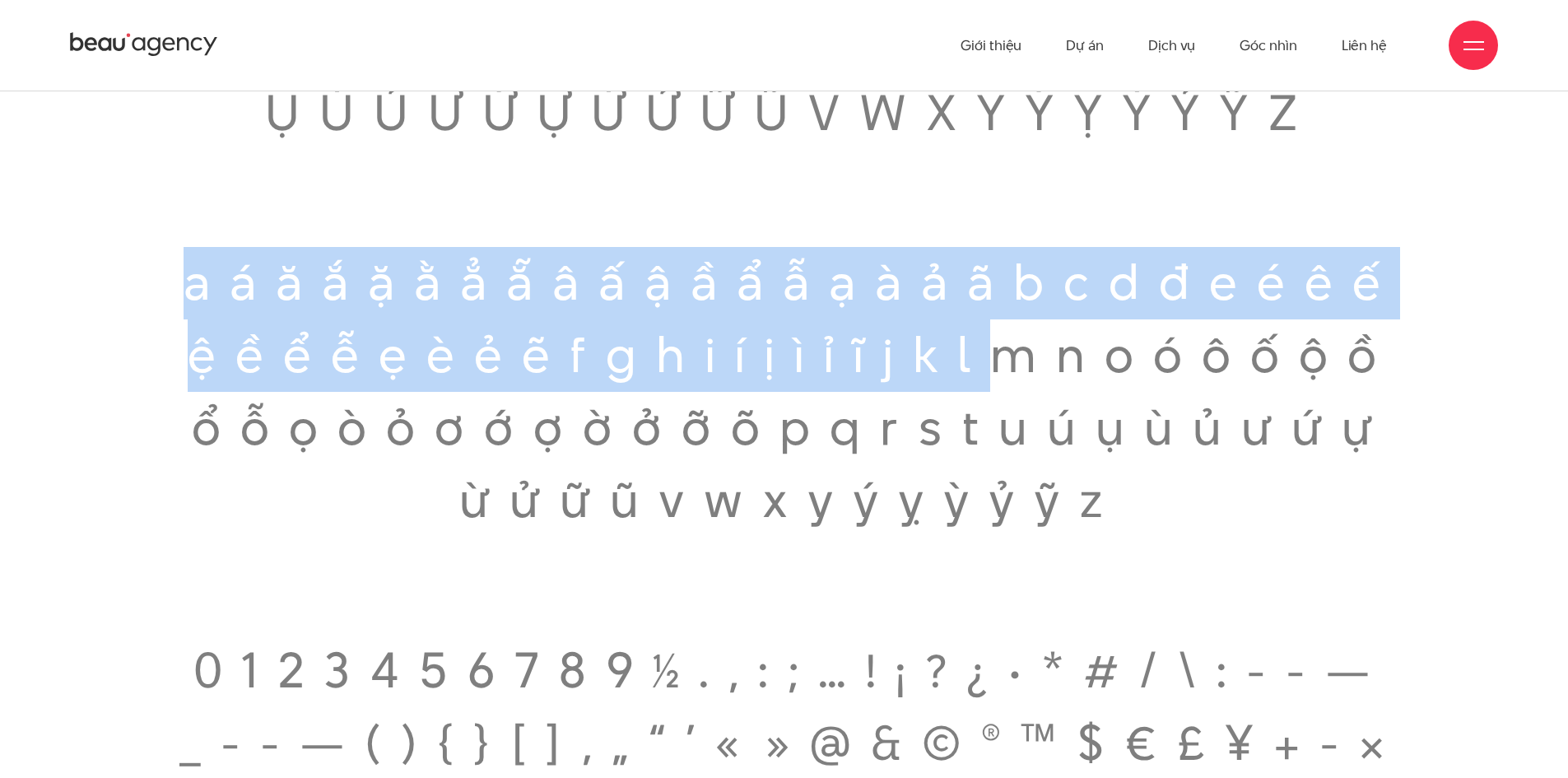
drag, startPoint x: 163, startPoint y: 299, endPoint x: 1044, endPoint y: 403, distance: 887.1
click at [1044, 403] on div "Light Regular Medium Bold Extra Bold Up-right [GEOGRAPHIC_DATA]" at bounding box center [784, 358] width 1475 height 1134
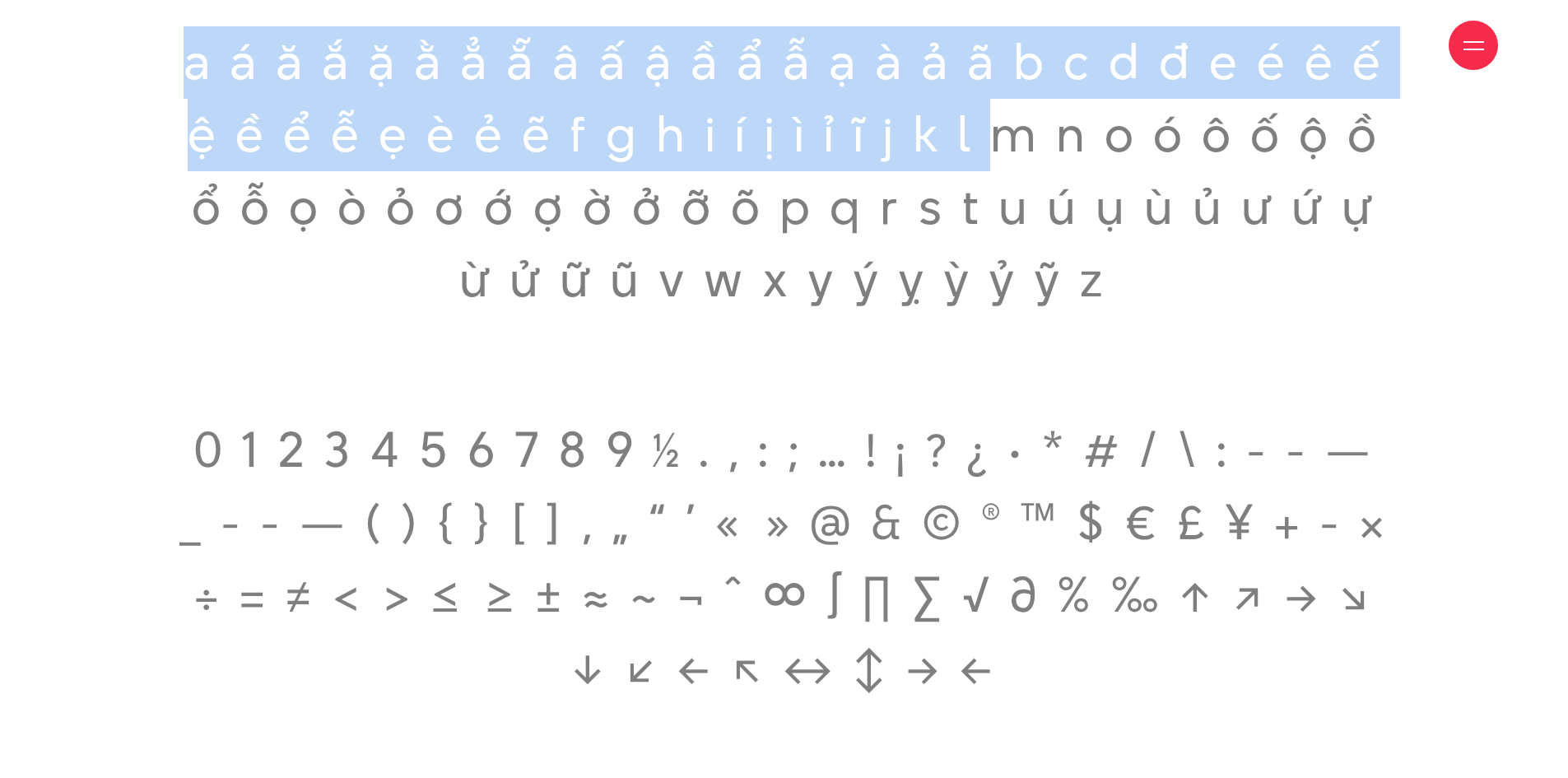
scroll to position [3293, 0]
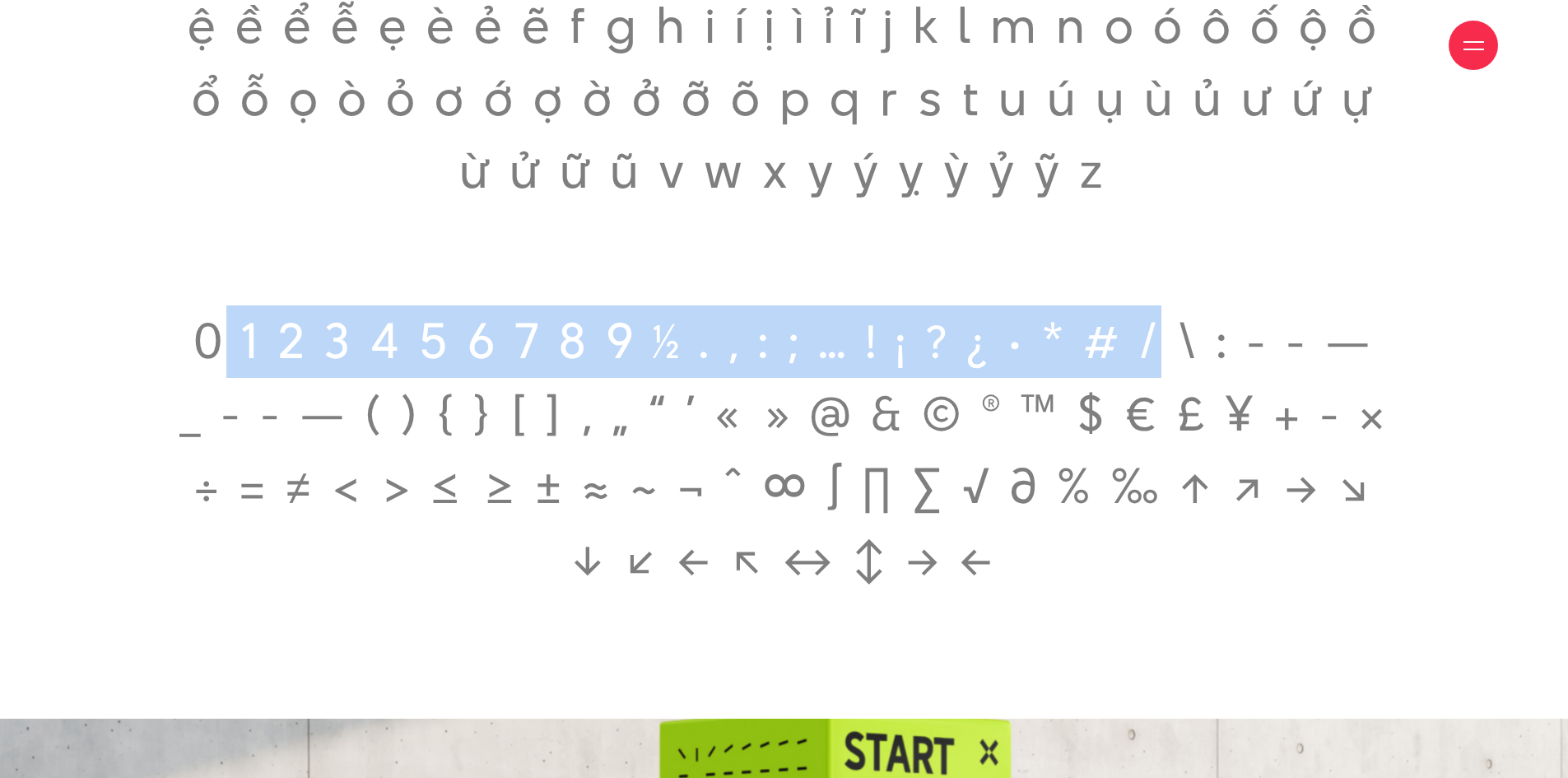
drag, startPoint x: 222, startPoint y: 335, endPoint x: 1177, endPoint y: 355, distance: 954.4
click at [1178, 356] on span "0 1 2 3 4 5 6 7 8 9 ½ . , : ; … ! ¡ ? ¿ · * # / \ : - - — _ - - — ( ) { } [ ] ‚…" at bounding box center [784, 450] width 1220 height 290
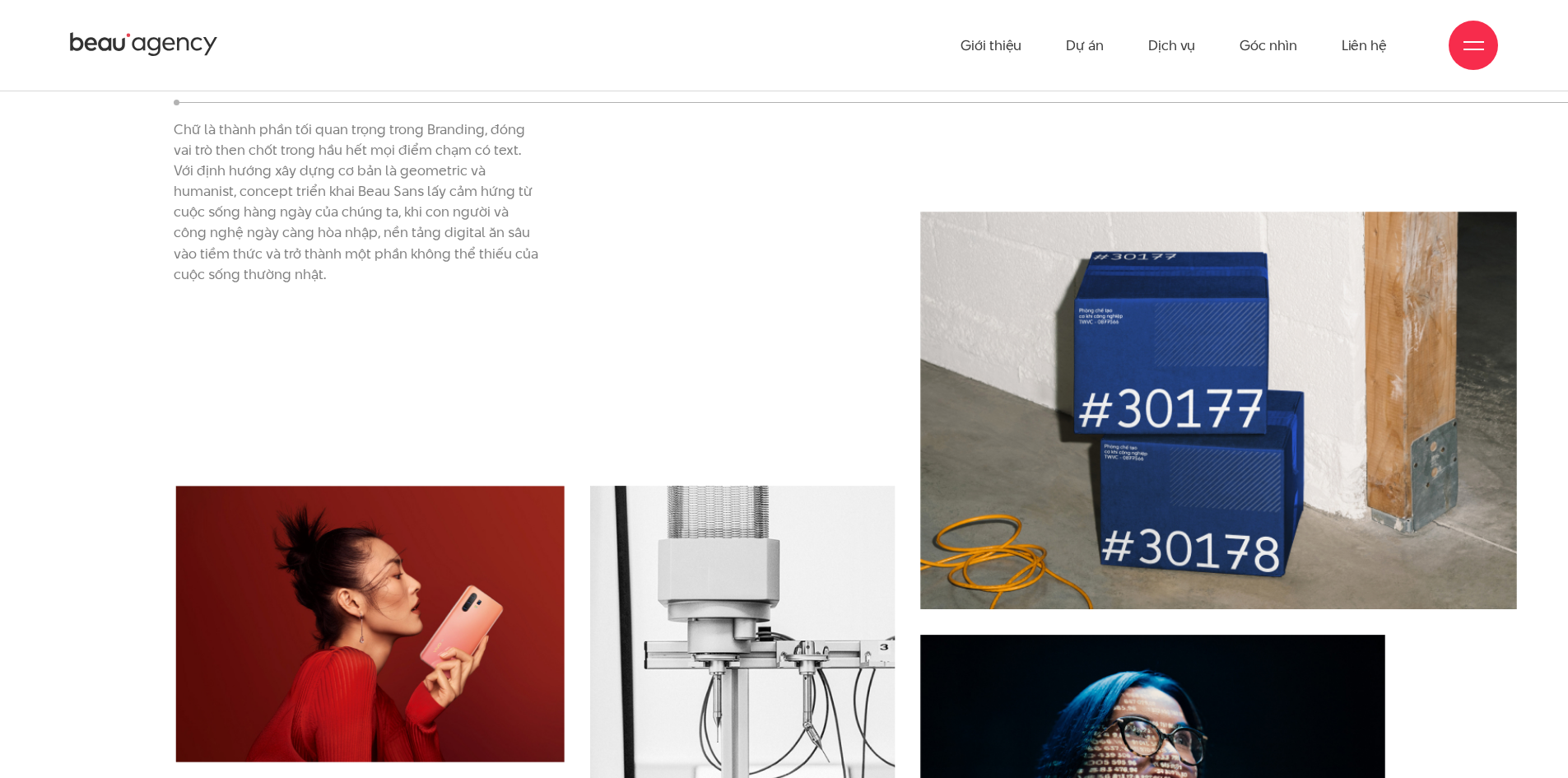
scroll to position [4528, 0]
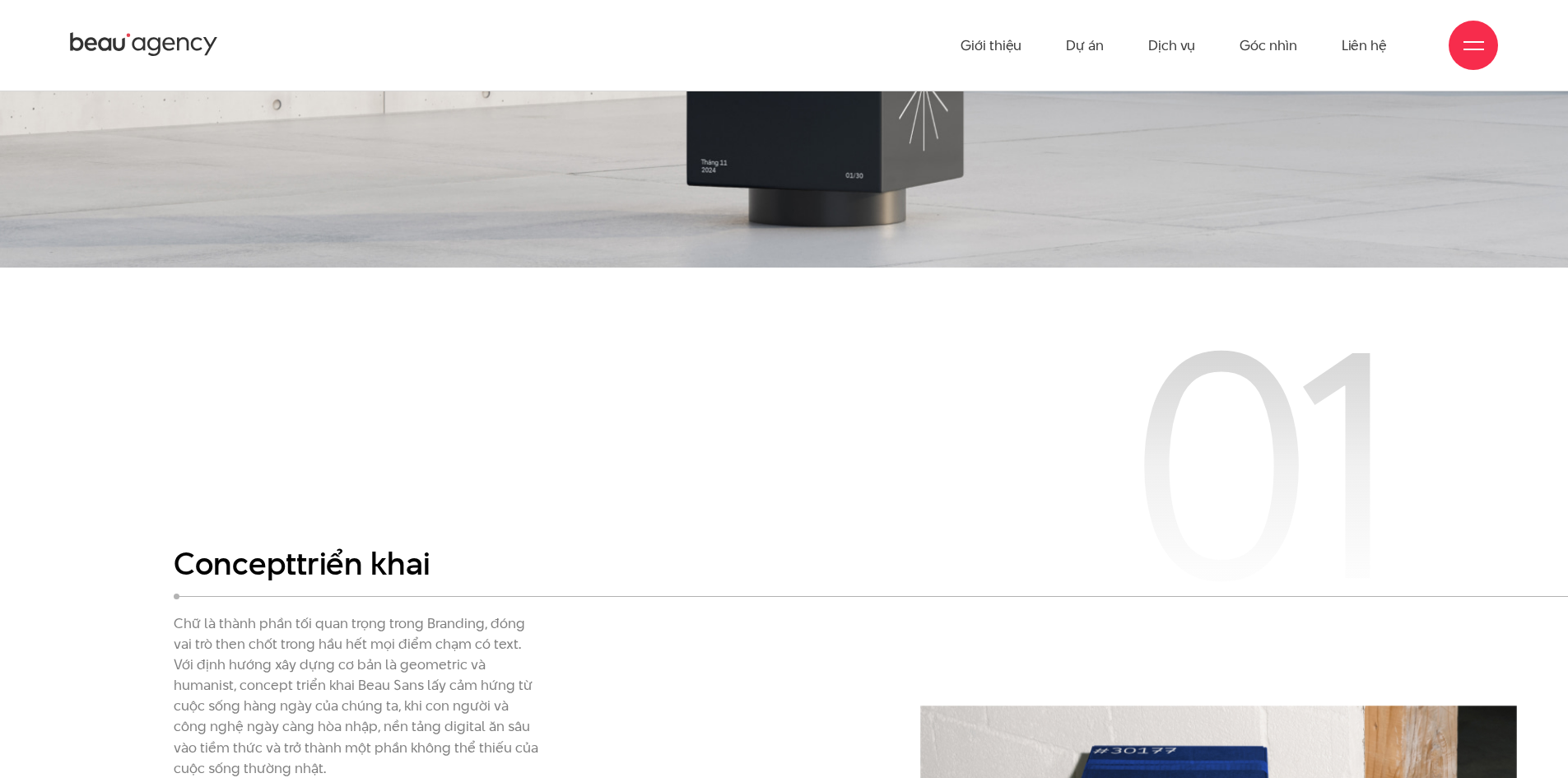
drag, startPoint x: 0, startPoint y: 199, endPoint x: 157, endPoint y: 7, distance: 248.7
drag, startPoint x: 157, startPoint y: 7, endPoint x: 584, endPoint y: 408, distance: 585.9
